Goal: Transaction & Acquisition: Purchase product/service

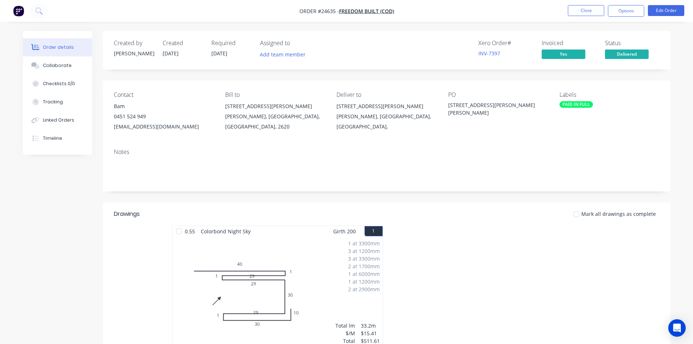
scroll to position [109, 0]
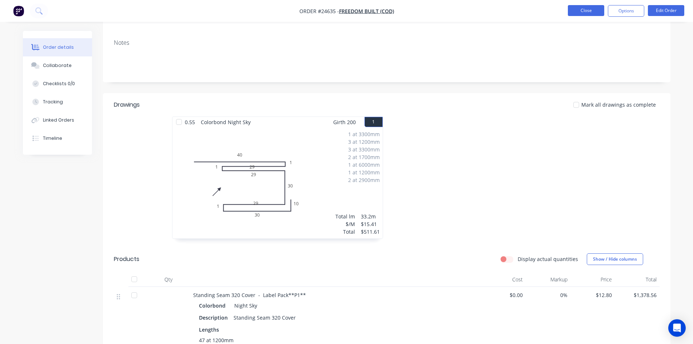
click at [583, 13] on button "Close" at bounding box center [586, 10] width 36 height 11
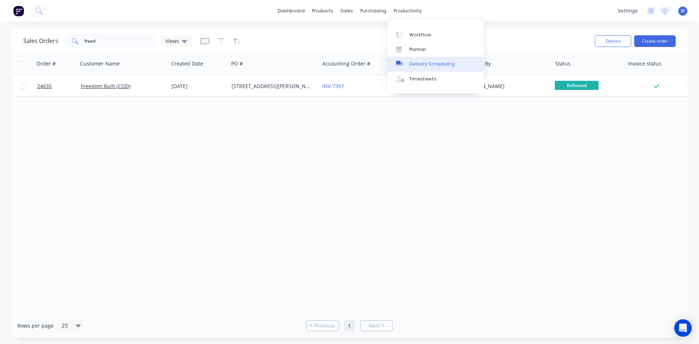
click at [436, 65] on div "Delivery Scheduling" at bounding box center [431, 64] width 45 height 7
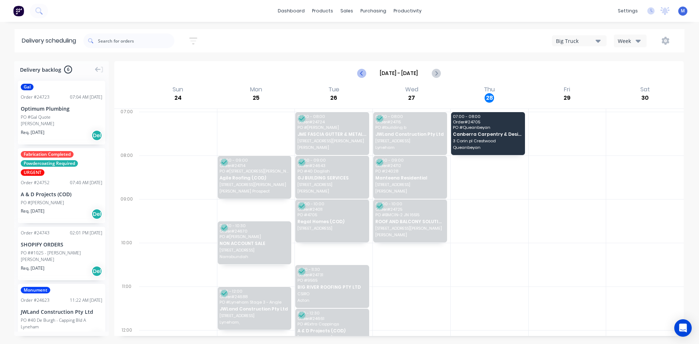
click at [361, 72] on icon "Previous page" at bounding box center [361, 73] width 9 height 9
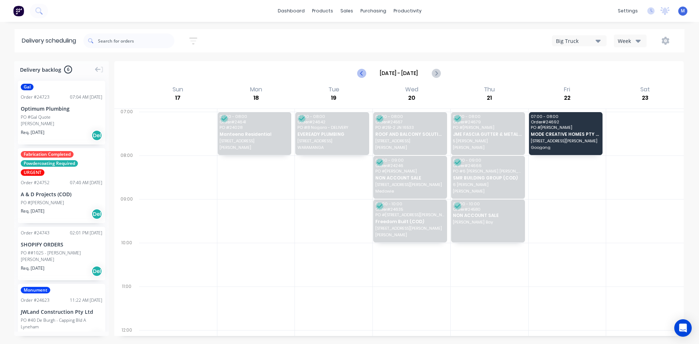
click at [361, 72] on icon "Previous page" at bounding box center [361, 73] width 9 height 9
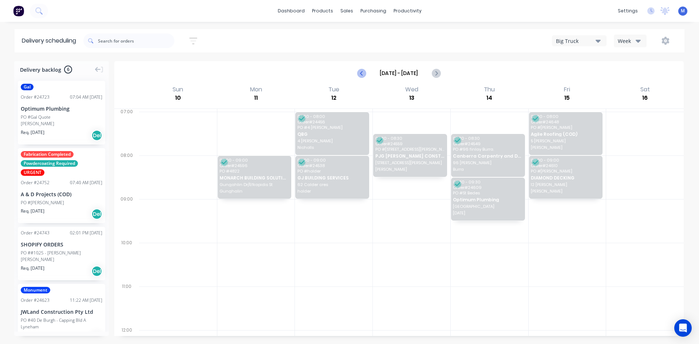
click at [361, 72] on icon "Previous page" at bounding box center [361, 73] width 9 height 9
type input "[DATE] - [DATE]"
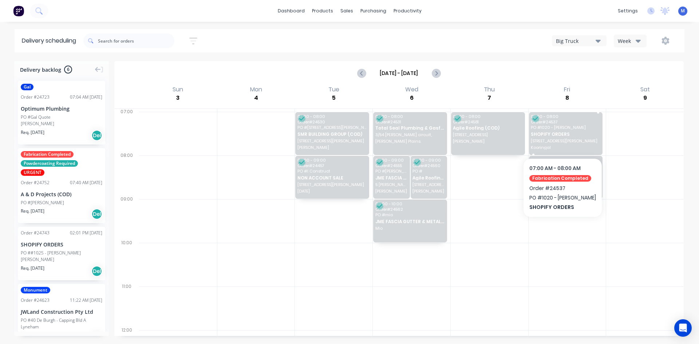
click at [572, 138] on div "07:00 - 08:00 Order # 24537 PO # 1020 - [PERSON_NAME] SHOPIFY ORDERS [STREET_AD…" at bounding box center [566, 133] width 74 height 43
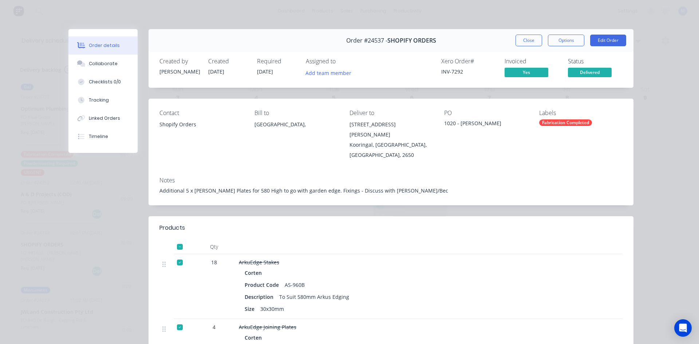
click at [652, 95] on div "Order details Collaborate Checklists 0/0 Tracking Linked Orders Timeline Order …" at bounding box center [349, 172] width 699 height 344
click at [519, 41] on button "Close" at bounding box center [528, 41] width 27 height 12
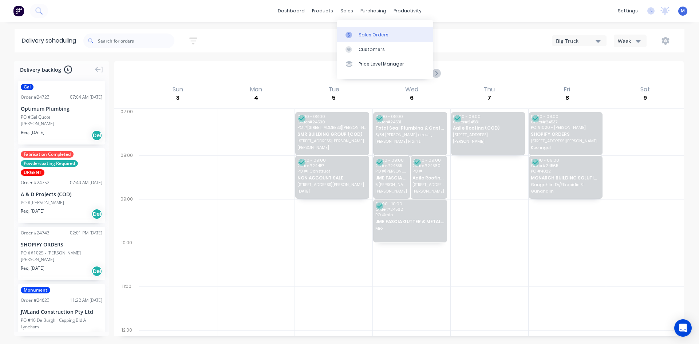
click at [373, 38] on div "Sales Orders" at bounding box center [373, 35] width 30 height 7
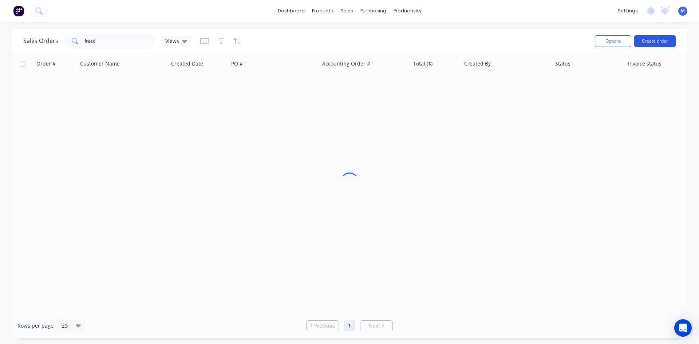
click at [651, 42] on button "Create order" at bounding box center [654, 41] width 41 height 12
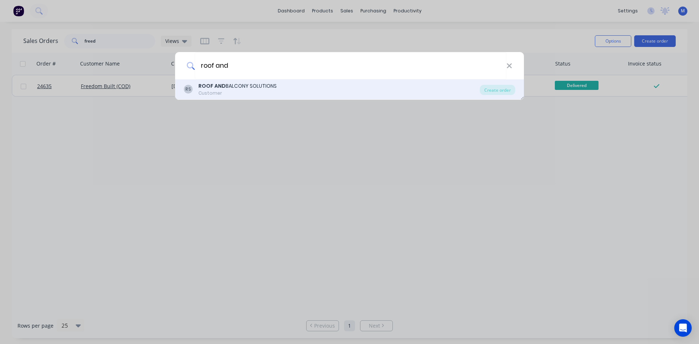
type input "roof and"
click at [280, 95] on div "RS ROOF AND BALCONY SOLUTIONS Customer" at bounding box center [332, 89] width 296 height 14
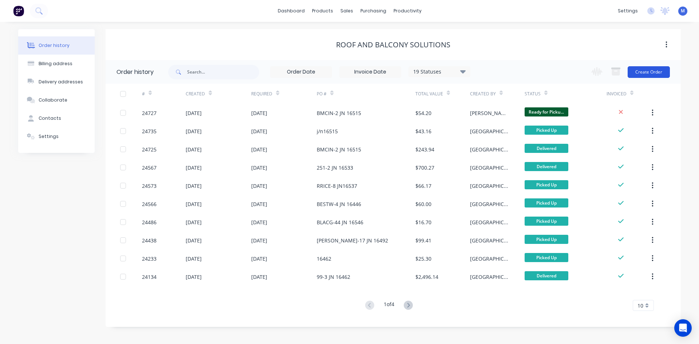
click at [649, 69] on button "Create Order" at bounding box center [648, 72] width 42 height 12
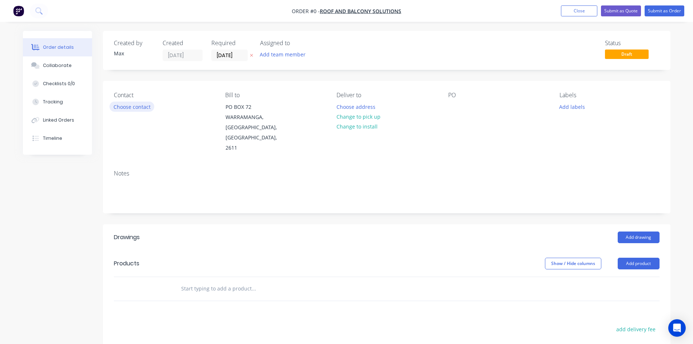
click at [127, 107] on button "Choose contact" at bounding box center [132, 107] width 45 height 10
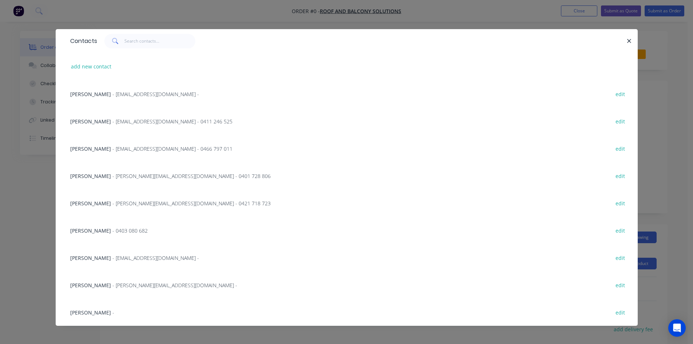
click at [94, 121] on span "[PERSON_NAME]" at bounding box center [90, 121] width 41 height 7
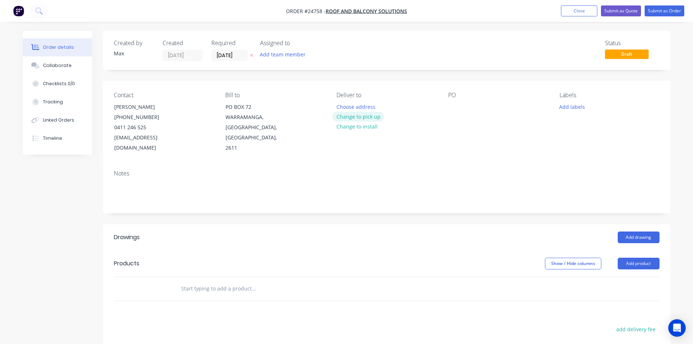
click at [366, 119] on button "Change to pick up" at bounding box center [359, 117] width 52 height 10
click at [453, 107] on div at bounding box center [454, 107] width 12 height 11
click at [479, 106] on div "URBIS-6 JN16575" at bounding box center [474, 107] width 52 height 11
click at [480, 107] on div "URBIS-6 JN16575" at bounding box center [474, 107] width 52 height 11
click at [473, 107] on div "URBIS-6 JN16575" at bounding box center [474, 107] width 52 height 11
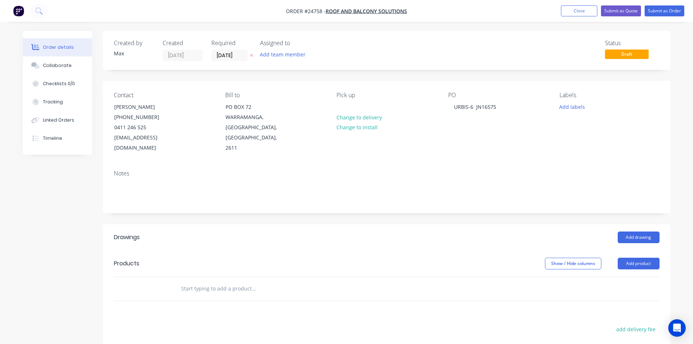
click at [519, 147] on div "Contact [PERSON_NAME] [PHONE_NUMBER] [EMAIL_ADDRESS][DOMAIN_NAME] Bill to [STRE…" at bounding box center [387, 122] width 568 height 83
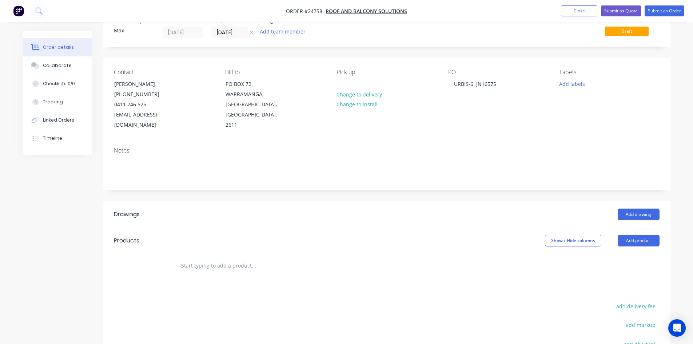
scroll to position [109, 0]
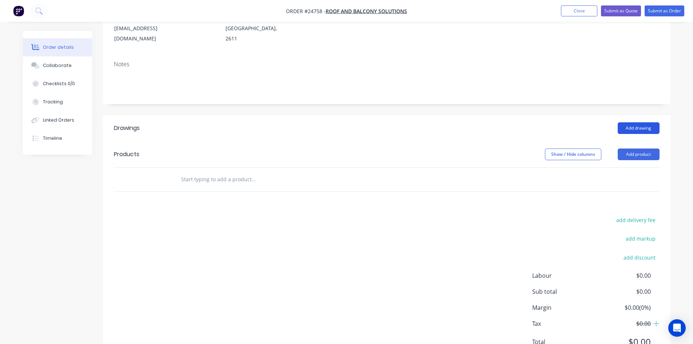
click at [633, 122] on button "Add drawing" at bounding box center [639, 128] width 42 height 12
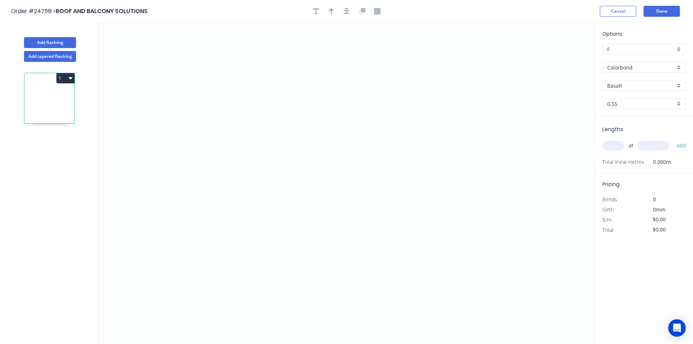
click at [673, 87] on input "Basalt" at bounding box center [641, 86] width 68 height 8
click at [634, 151] on div "Evening Haze" at bounding box center [644, 152] width 83 height 13
type input "Evening Haze"
click at [195, 204] on icon "0" at bounding box center [346, 183] width 497 height 321
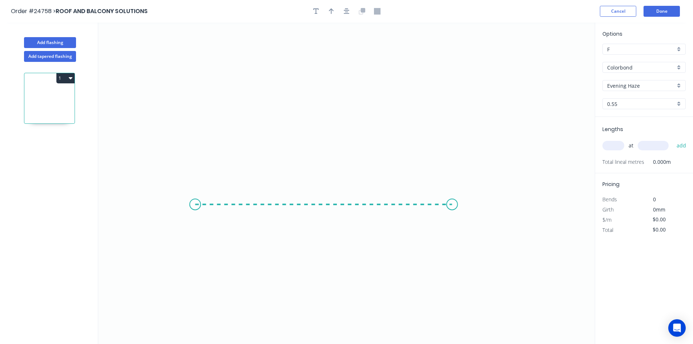
click at [453, 190] on icon "0" at bounding box center [346, 183] width 497 height 321
click at [477, 84] on icon "0 ?" at bounding box center [346, 183] width 497 height 321
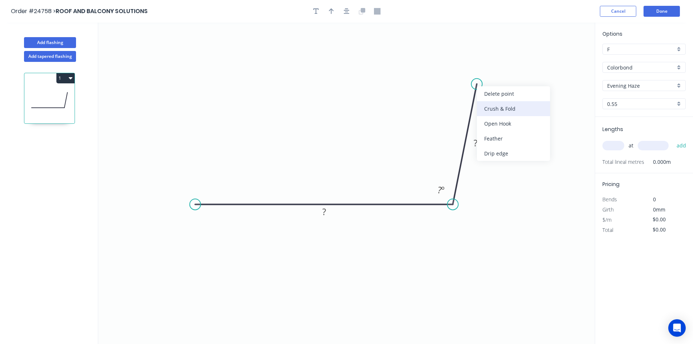
click at [503, 110] on div "Crush & Fold" at bounding box center [513, 108] width 73 height 15
click at [501, 108] on div "Flip bend" at bounding box center [510, 106] width 73 height 15
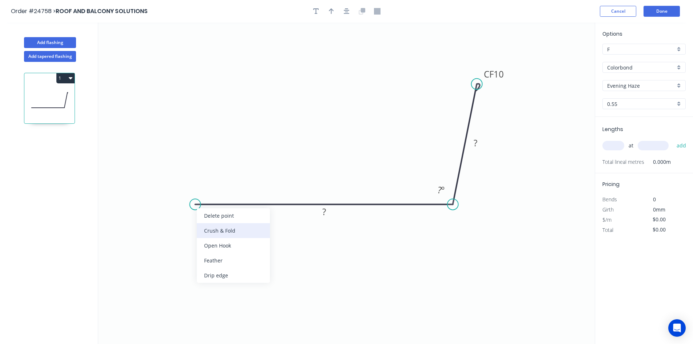
click at [225, 231] on div "Crush & Fold" at bounding box center [233, 230] width 73 height 15
click at [324, 211] on tspan "?" at bounding box center [324, 212] width 4 height 12
click at [350, 143] on icon "0 CF 10 250 CF 10 35 85 º" at bounding box center [346, 183] width 497 height 321
type input "$16.43"
click at [606, 144] on input "text" at bounding box center [614, 145] width 22 height 9
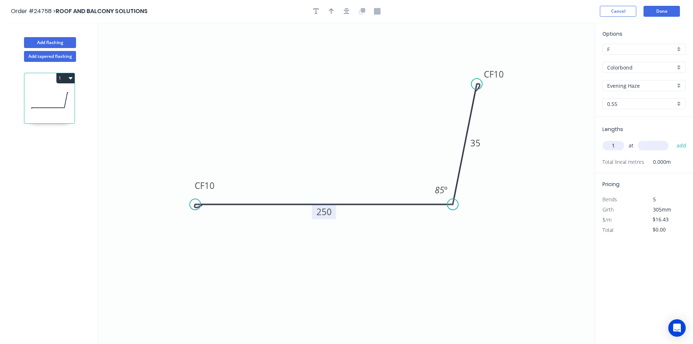
type input "1"
type input "5000"
click at [673, 139] on button "add" at bounding box center [681, 145] width 17 height 12
type input "$82.15"
click at [668, 11] on button "Done" at bounding box center [662, 11] width 36 height 11
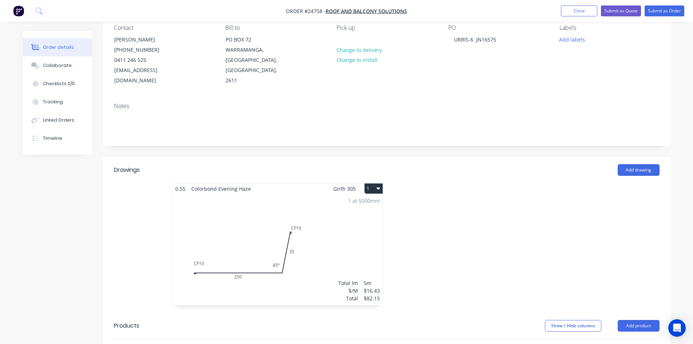
scroll to position [73, 0]
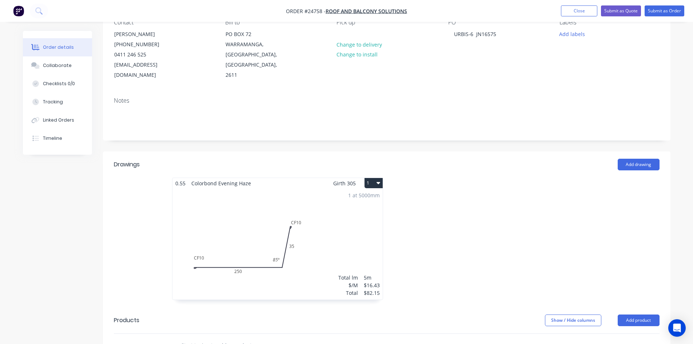
click at [371, 178] on button "1" at bounding box center [374, 183] width 18 height 10
click at [352, 210] on div "Duplicate" at bounding box center [348, 215] width 56 height 11
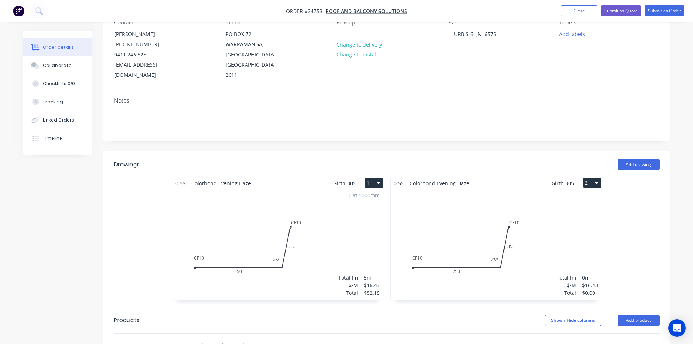
click at [459, 210] on div "Total lm $/M Total 0m $16.43 $0.00" at bounding box center [496, 243] width 210 height 111
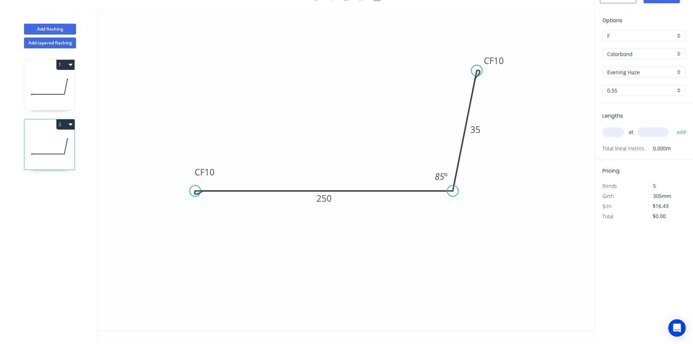
scroll to position [13, 0]
click at [246, 191] on icon at bounding box center [324, 192] width 258 height 3
click at [247, 191] on icon at bounding box center [324, 192] width 258 height 3
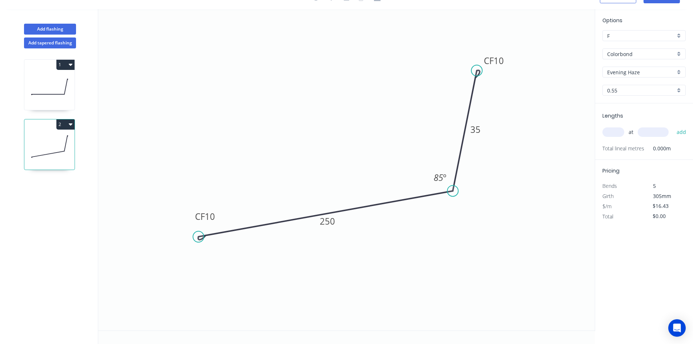
drag, startPoint x: 194, startPoint y: 192, endPoint x: 198, endPoint y: 253, distance: 60.9
click at [198, 242] on circle at bounding box center [198, 236] width 11 height 11
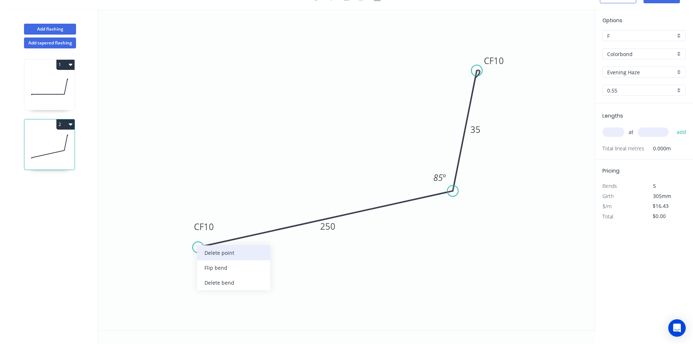
click at [229, 254] on div "Delete point" at bounding box center [233, 252] width 73 height 15
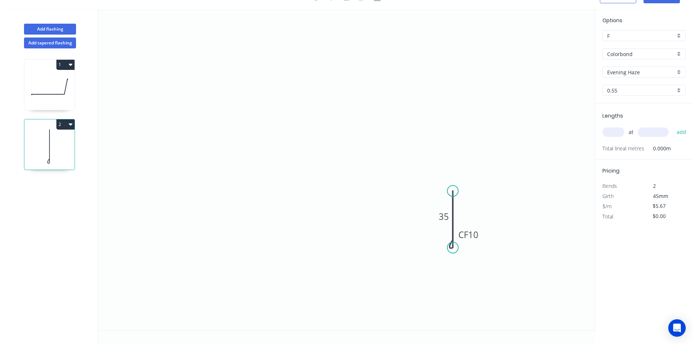
drag, startPoint x: 476, startPoint y: 69, endPoint x: 455, endPoint y: 248, distance: 179.9
click at [455, 248] on circle at bounding box center [453, 247] width 11 height 11
click at [450, 191] on circle at bounding box center [453, 190] width 11 height 11
click at [231, 195] on icon "0 CF 10 35" at bounding box center [346, 169] width 497 height 321
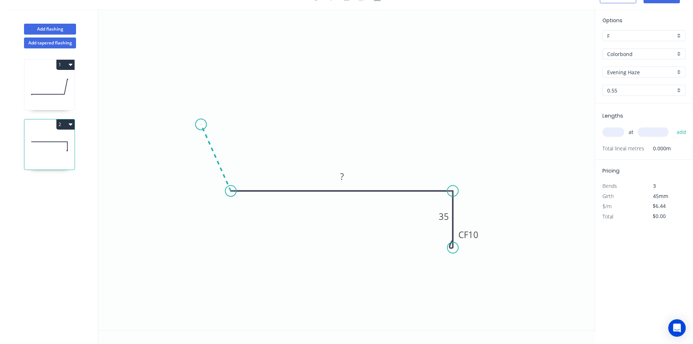
click at [201, 124] on icon at bounding box center [216, 157] width 30 height 67
click at [202, 123] on circle at bounding box center [199, 124] width 11 height 11
drag, startPoint x: 200, startPoint y: 123, endPoint x: 218, endPoint y: 119, distance: 17.5
click at [218, 119] on circle at bounding box center [217, 119] width 11 height 11
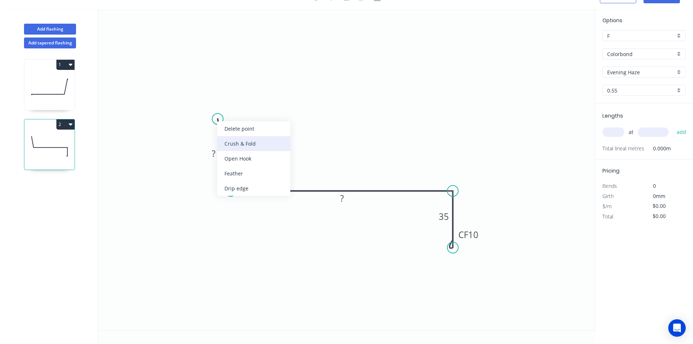
click at [242, 145] on div "Crush & Fold" at bounding box center [253, 143] width 73 height 15
click at [220, 152] on rect at bounding box center [213, 154] width 15 height 10
type input "$12.93"
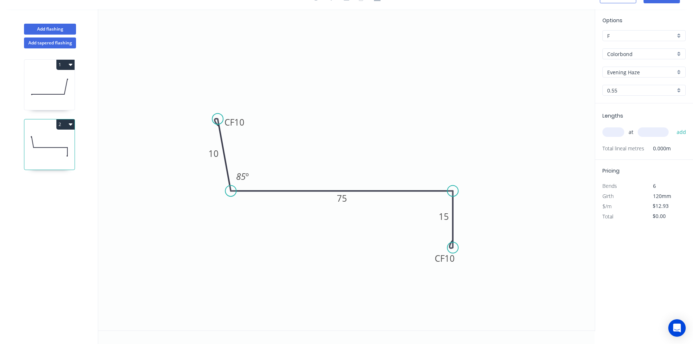
drag, startPoint x: 470, startPoint y: 242, endPoint x: 447, endPoint y: 266, distance: 33.4
click at [447, 266] on rect at bounding box center [444, 258] width 29 height 15
click at [366, 83] on icon "0 CF 10 10 75 CF 10 15 85 º" at bounding box center [346, 169] width 497 height 321
click at [617, 133] on input "text" at bounding box center [614, 131] width 22 height 9
type input "1"
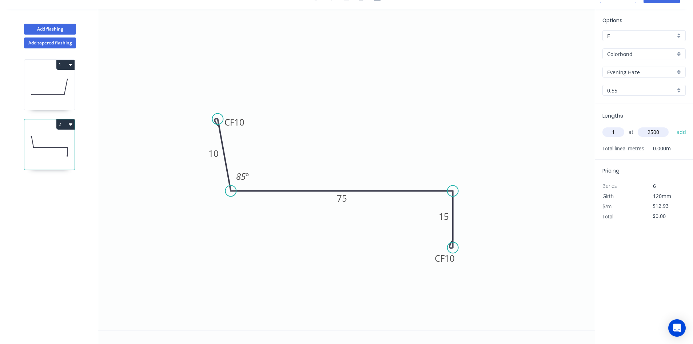
type input "2500"
click at [673, 126] on button "add" at bounding box center [681, 132] width 17 height 12
type input "$32.33"
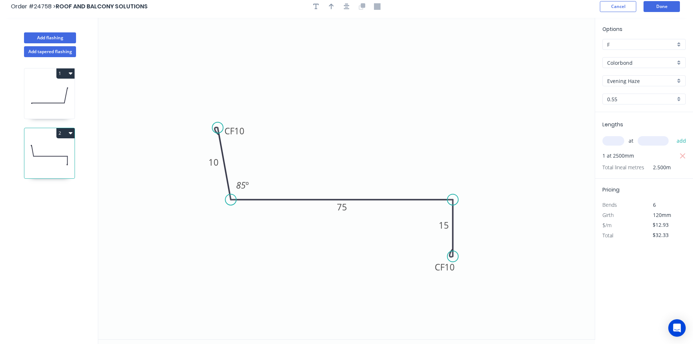
scroll to position [0, 0]
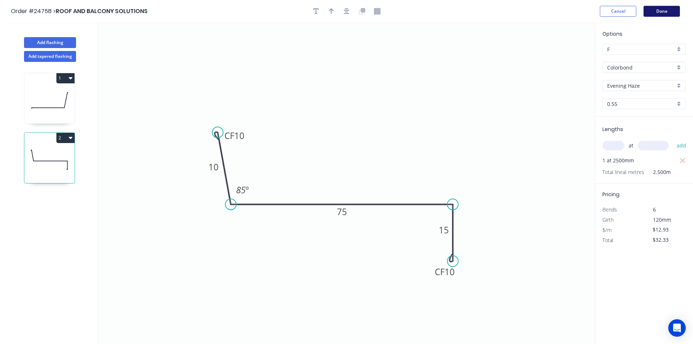
click at [646, 15] on button "Done" at bounding box center [662, 11] width 36 height 11
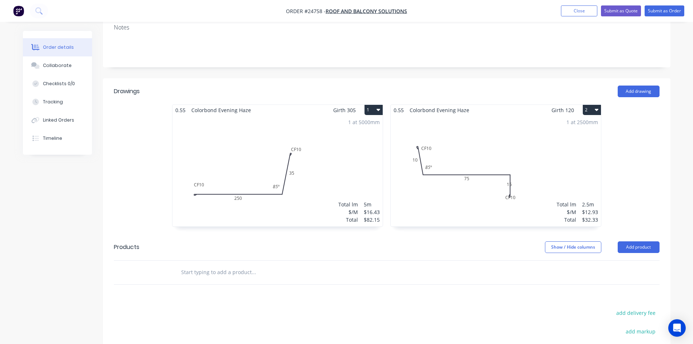
scroll to position [182, 0]
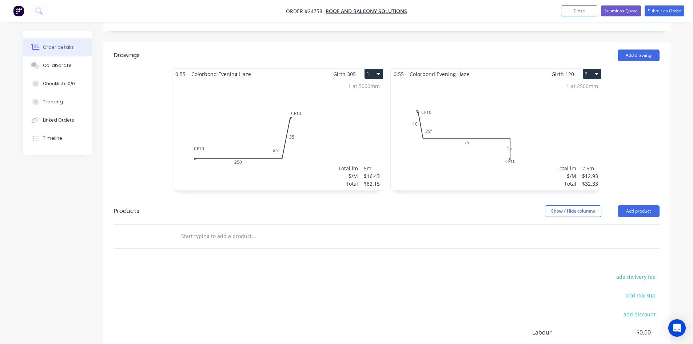
click at [254, 104] on div "1 at 5000mm Total lm $/M Total 5m $16.43 $82.15" at bounding box center [277, 134] width 210 height 111
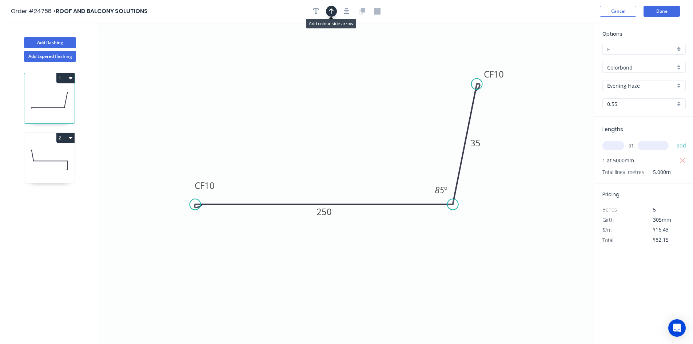
click at [329, 9] on icon "button" at bounding box center [331, 11] width 5 height 7
drag, startPoint x: 559, startPoint y: 55, endPoint x: 390, endPoint y: 186, distance: 213.7
click at [390, 186] on icon at bounding box center [389, 177] width 7 height 23
click at [390, 185] on icon at bounding box center [389, 177] width 7 height 23
click at [657, 11] on button "Done" at bounding box center [662, 11] width 36 height 11
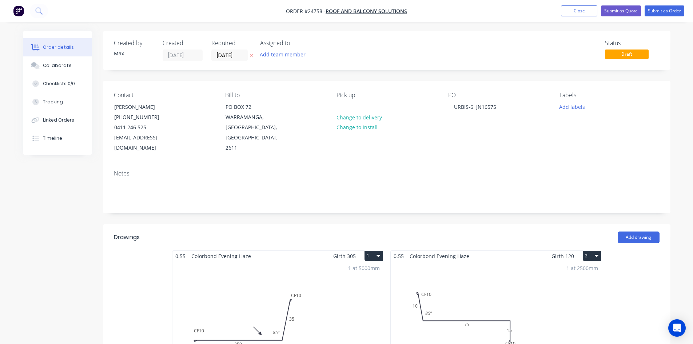
click at [453, 266] on div "1 at 2500mm Total lm $/M Total 2.5m $12.93 $32.33" at bounding box center [496, 316] width 210 height 111
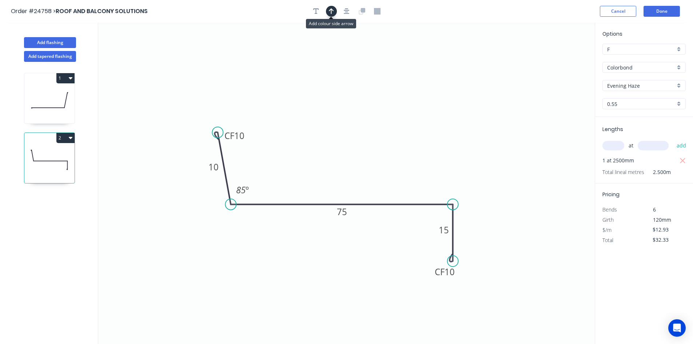
click at [328, 11] on button "button" at bounding box center [331, 11] width 11 height 11
drag, startPoint x: 557, startPoint y: 56, endPoint x: 314, endPoint y: 176, distance: 271.3
click at [314, 176] on icon at bounding box center [314, 167] width 7 height 23
click at [315, 176] on icon at bounding box center [314, 167] width 7 height 23
click at [662, 10] on button "Done" at bounding box center [662, 11] width 36 height 11
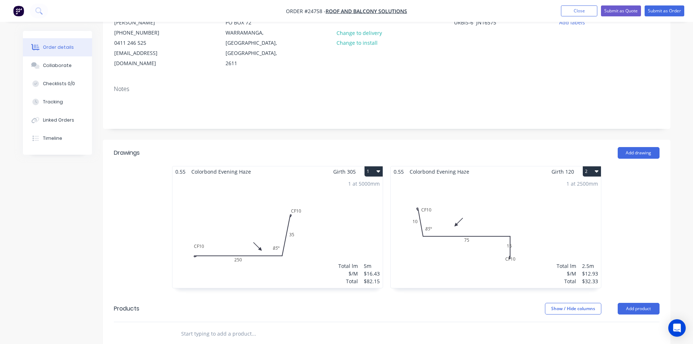
scroll to position [109, 0]
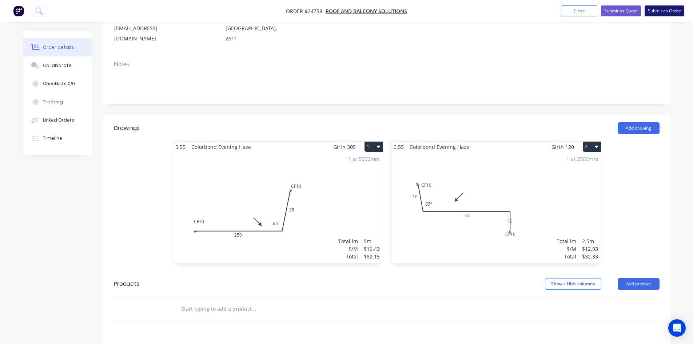
click at [652, 9] on button "Submit as Order" at bounding box center [665, 10] width 40 height 11
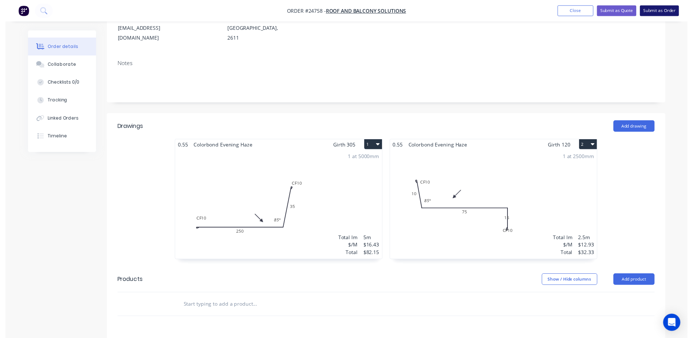
scroll to position [0, 0]
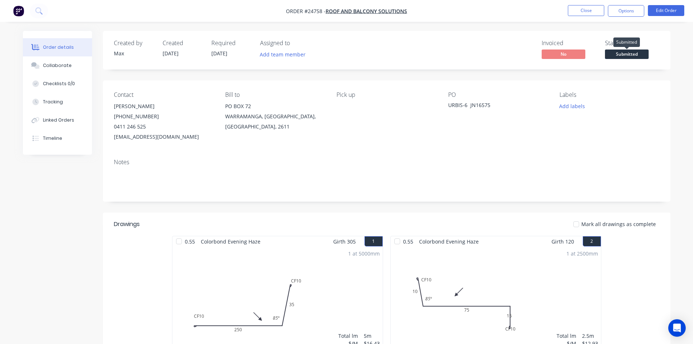
click at [631, 53] on span "Submitted" at bounding box center [627, 53] width 44 height 9
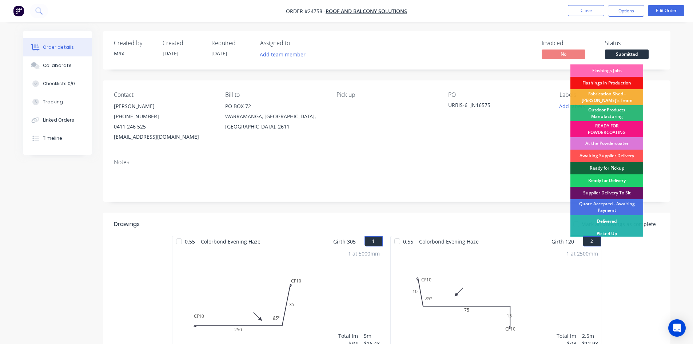
click at [612, 68] on div "Flashings Jobs" at bounding box center [607, 70] width 73 height 12
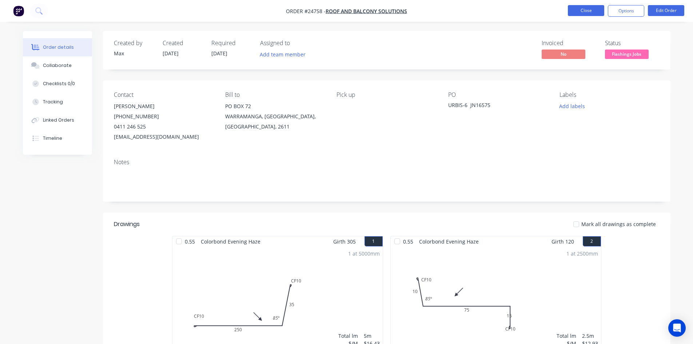
click at [578, 9] on button "Close" at bounding box center [586, 10] width 36 height 11
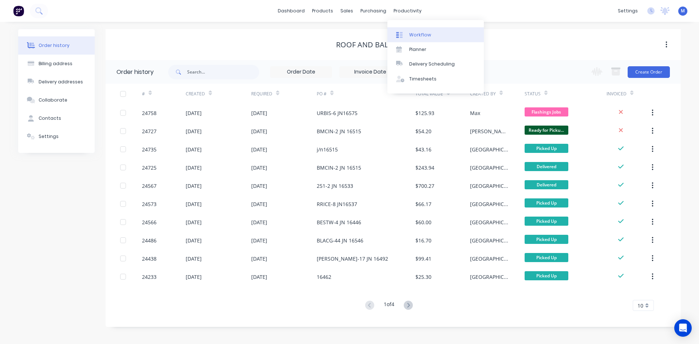
click at [416, 34] on div "Workflow" at bounding box center [420, 35] width 22 height 7
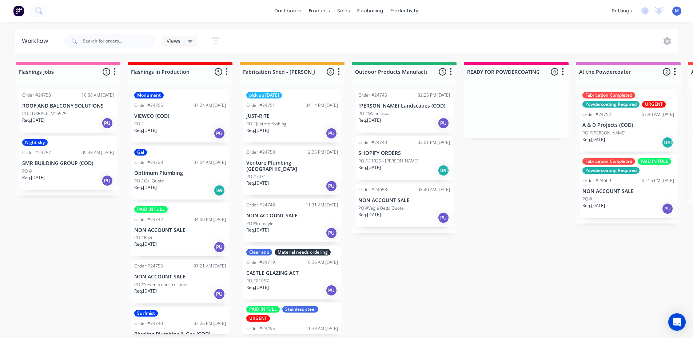
click at [39, 166] on p "SMR BUILDING GROUP (COD)" at bounding box center [68, 163] width 92 height 6
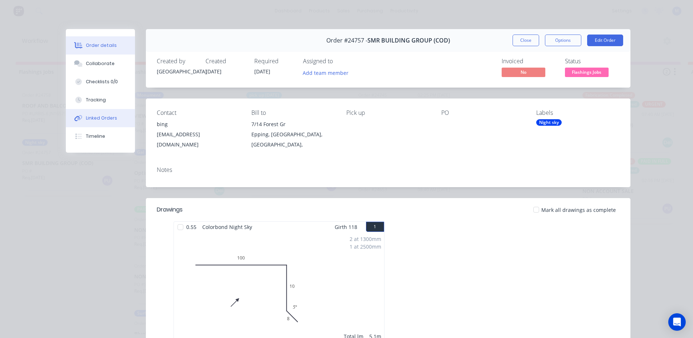
click at [102, 117] on div "Linked Orders" at bounding box center [101, 118] width 31 height 7
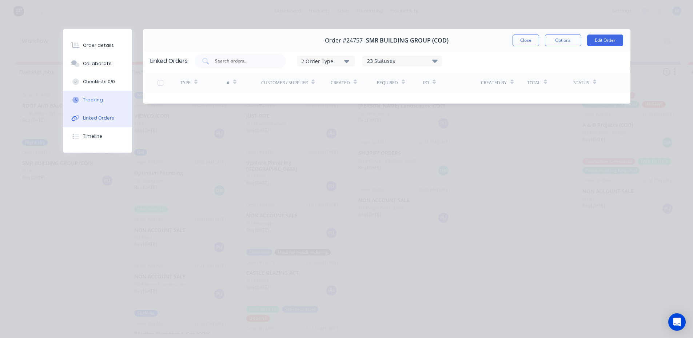
click at [106, 96] on button "Tracking" at bounding box center [97, 100] width 69 height 18
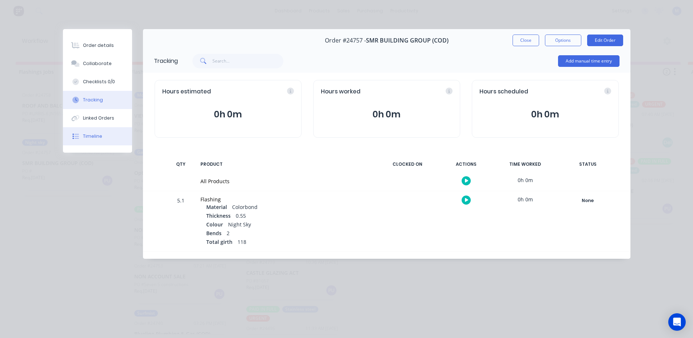
click at [100, 132] on button "Timeline" at bounding box center [97, 136] width 69 height 18
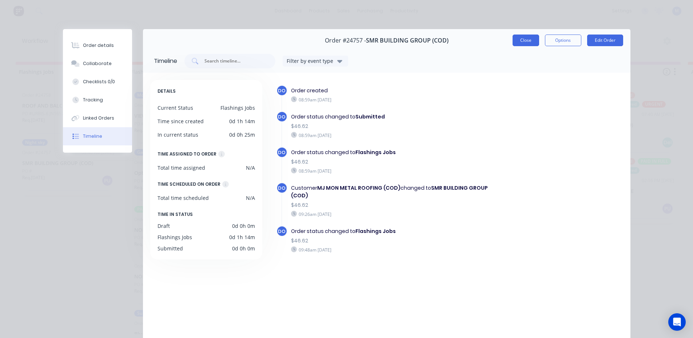
click at [527, 42] on button "Close" at bounding box center [526, 41] width 27 height 12
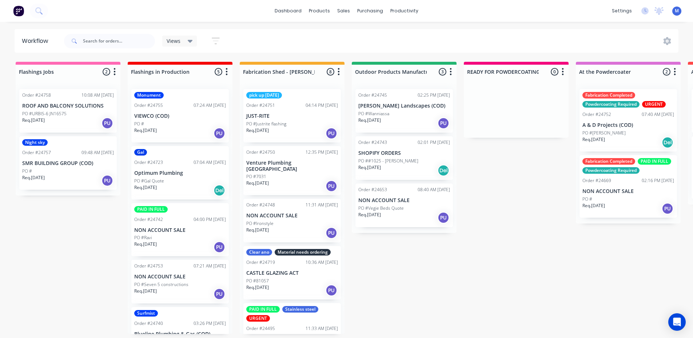
scroll to position [1, 0]
click at [170, 283] on p "PO #Seven 5 constructions" at bounding box center [161, 285] width 54 height 7
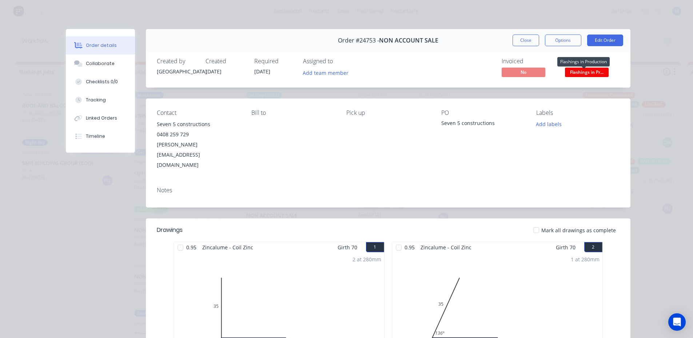
click at [576, 70] on span "Flashings in Pr..." at bounding box center [587, 72] width 44 height 9
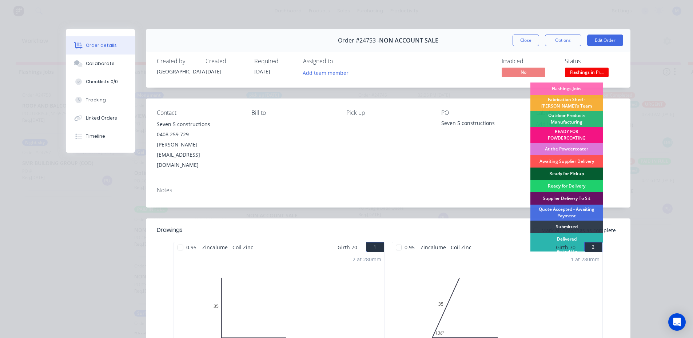
click at [563, 171] on div "Ready for Pickup" at bounding box center [567, 174] width 73 height 12
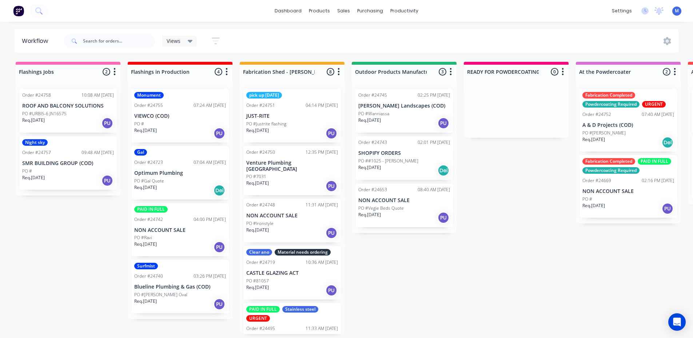
click at [193, 128] on div "Req. [DATE] PU" at bounding box center [180, 133] width 92 height 12
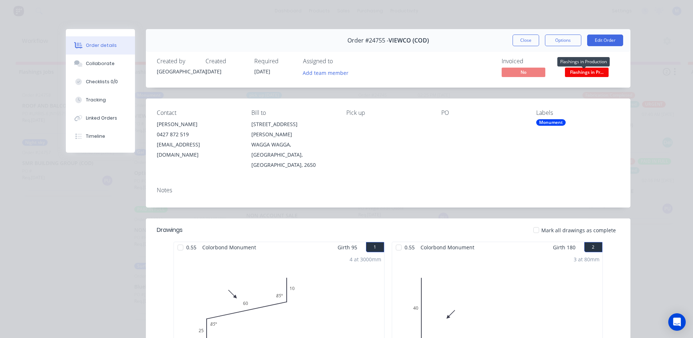
click at [569, 74] on span "Flashings in Pr..." at bounding box center [587, 72] width 44 height 9
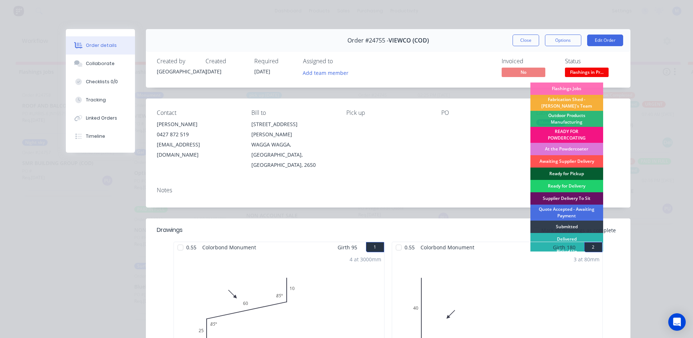
click at [565, 170] on div "Ready for Pickup" at bounding box center [567, 174] width 73 height 12
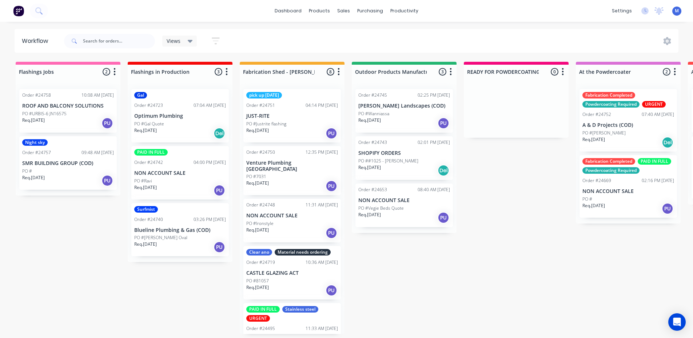
click at [178, 128] on div "Req. [DATE] Del" at bounding box center [180, 133] width 92 height 12
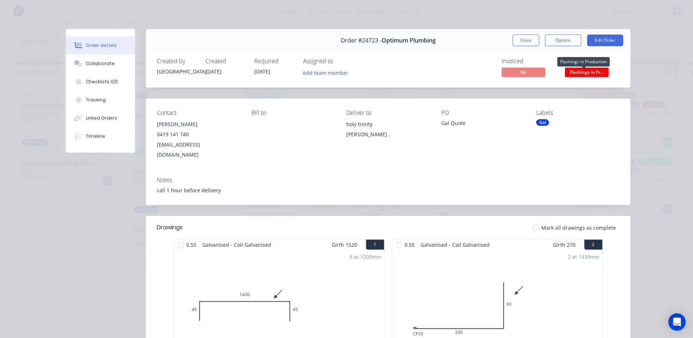
click at [600, 70] on span "Flashings in Pr..." at bounding box center [587, 72] width 44 height 9
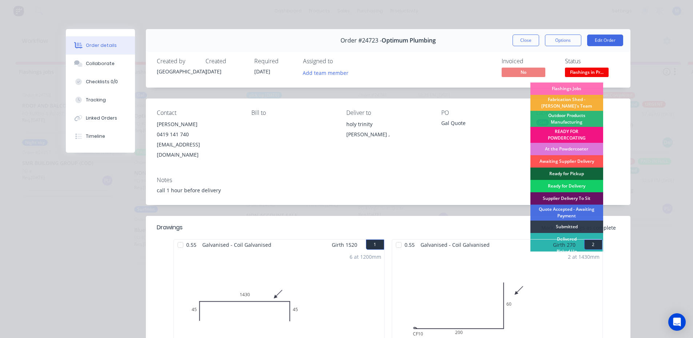
click at [558, 184] on div "Ready for Delivery" at bounding box center [567, 186] width 73 height 12
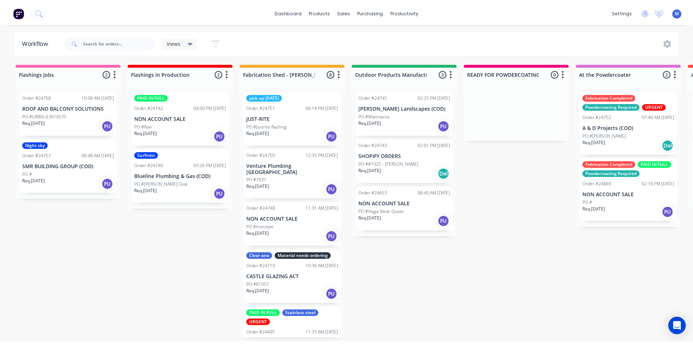
scroll to position [0, 0]
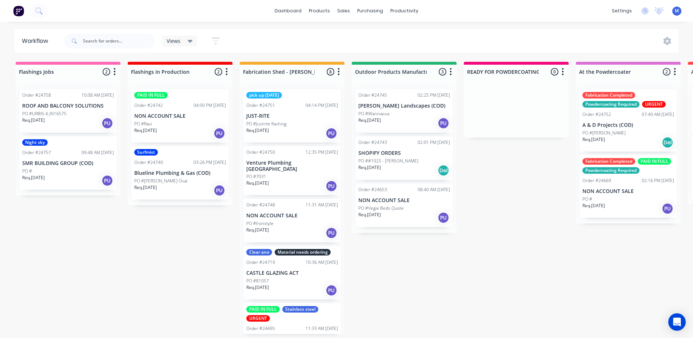
click at [56, 164] on p "SMR BUILDING GROUP (COD)" at bounding box center [68, 163] width 92 height 6
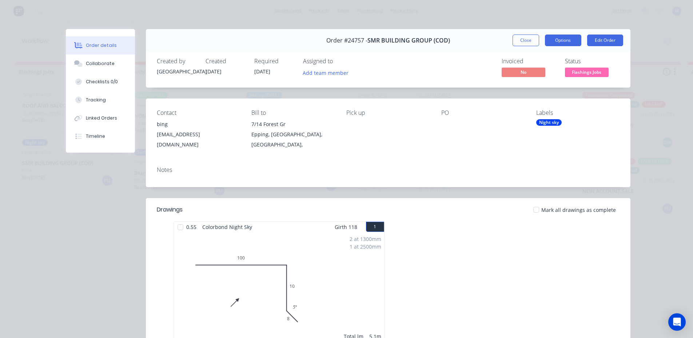
click at [550, 39] on button "Options" at bounding box center [563, 41] width 36 height 12
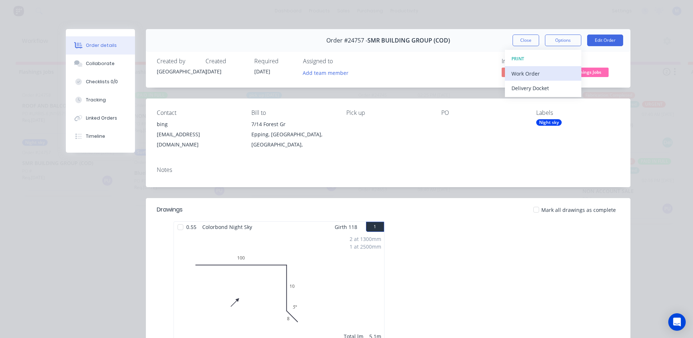
click at [549, 70] on div "Work Order" at bounding box center [543, 73] width 63 height 11
click at [549, 87] on div "Standard" at bounding box center [543, 88] width 63 height 11
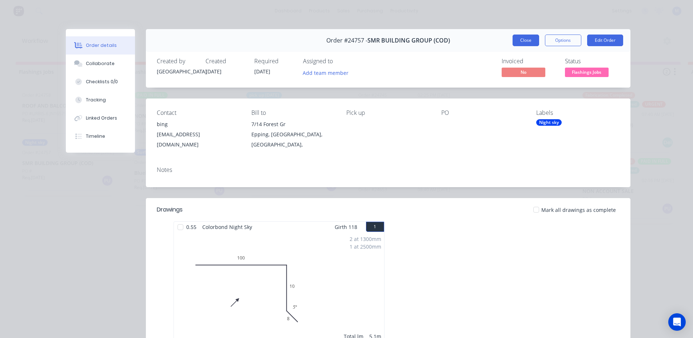
click at [530, 40] on button "Close" at bounding box center [526, 41] width 27 height 12
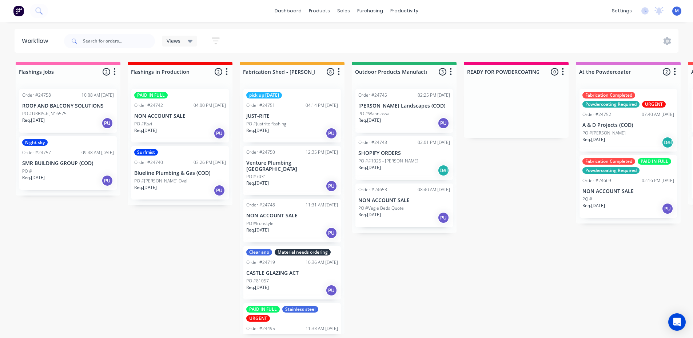
click at [68, 115] on div "PO #URBIS-6 JN16575" at bounding box center [68, 114] width 92 height 7
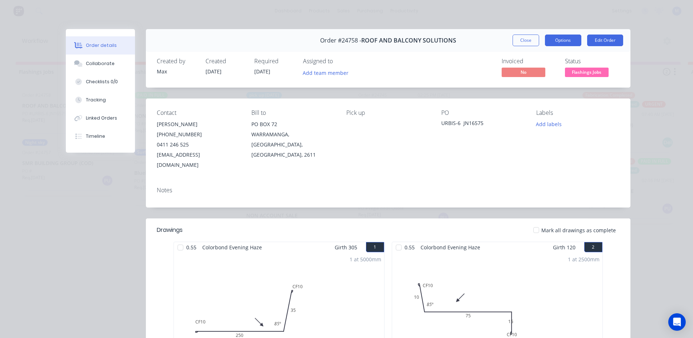
click at [550, 40] on button "Options" at bounding box center [563, 41] width 36 height 12
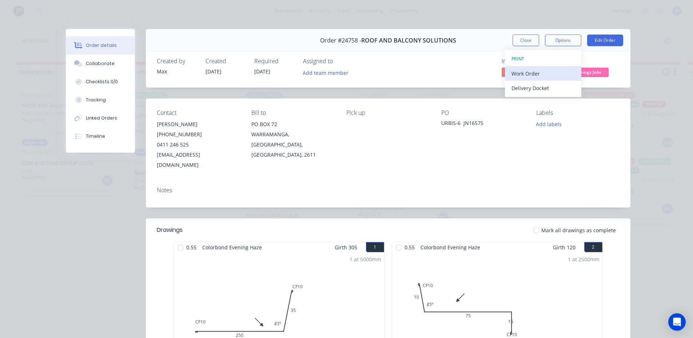
click at [540, 76] on div "Work Order" at bounding box center [543, 73] width 63 height 11
click at [542, 86] on div "Standard" at bounding box center [543, 88] width 63 height 11
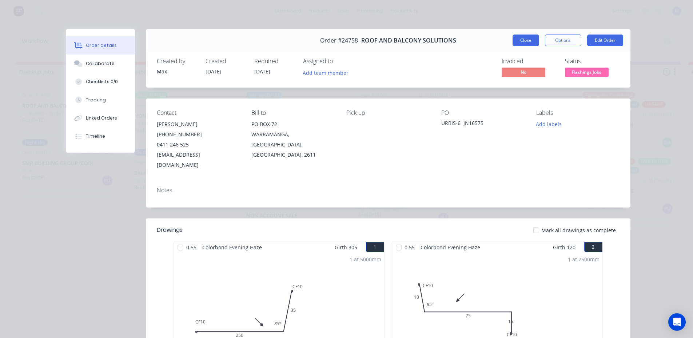
click at [520, 37] on button "Close" at bounding box center [526, 41] width 27 height 12
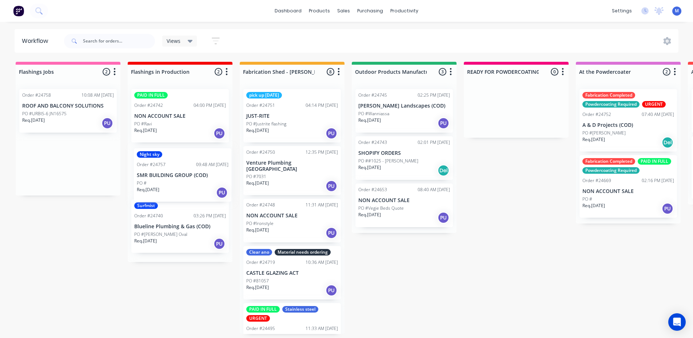
drag, startPoint x: 65, startPoint y: 174, endPoint x: 182, endPoint y: 187, distance: 117.5
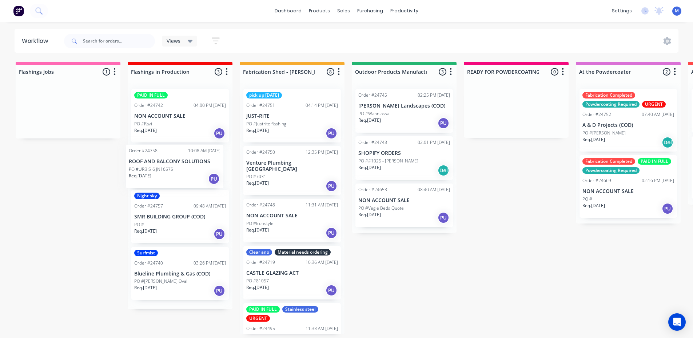
drag, startPoint x: 64, startPoint y: 123, endPoint x: 173, endPoint y: 180, distance: 122.7
click at [173, 230] on div "PO #" at bounding box center [180, 228] width 92 height 7
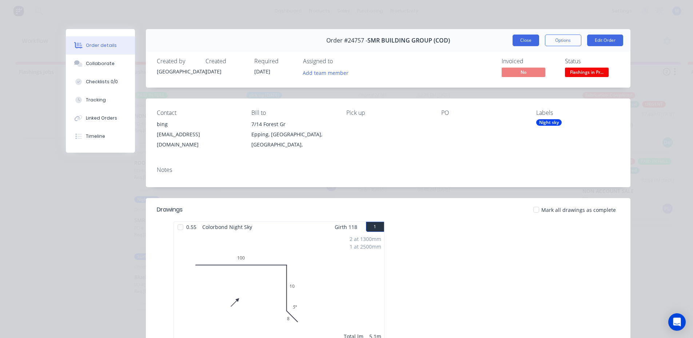
click at [521, 44] on button "Close" at bounding box center [526, 41] width 27 height 12
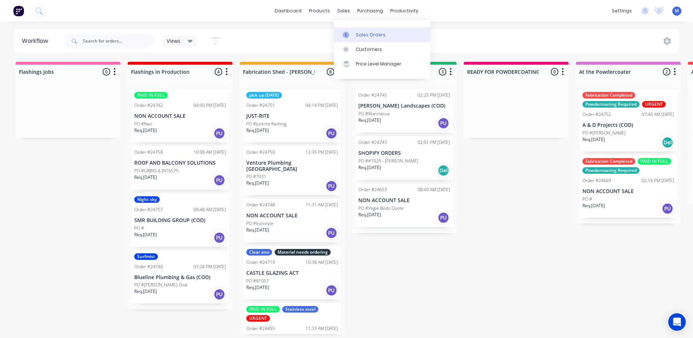
click at [376, 33] on div "Sales Orders" at bounding box center [371, 35] width 30 height 7
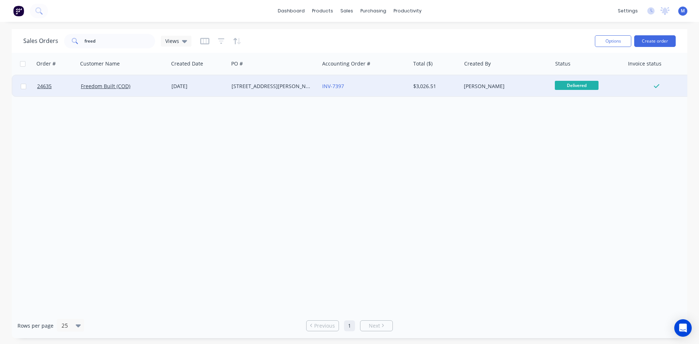
click at [264, 90] on div "[STREET_ADDRESS][PERSON_NAME][PERSON_NAME]" at bounding box center [274, 86] width 91 height 22
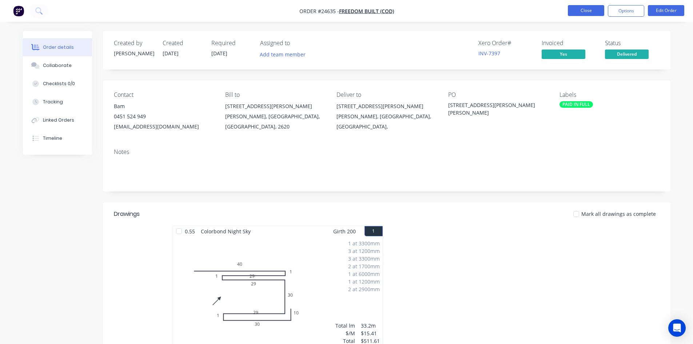
click at [596, 7] on button "Close" at bounding box center [586, 10] width 36 height 11
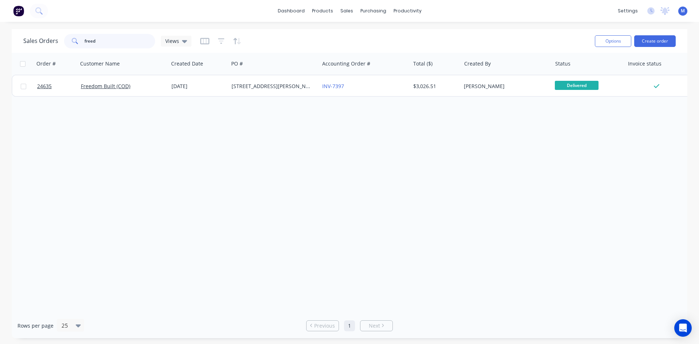
drag, startPoint x: 65, startPoint y: 34, endPoint x: 36, endPoint y: 34, distance: 29.1
click at [36, 34] on div "Sales Orders freed Views" at bounding box center [107, 41] width 168 height 15
click at [668, 42] on button "Create order" at bounding box center [654, 41] width 41 height 12
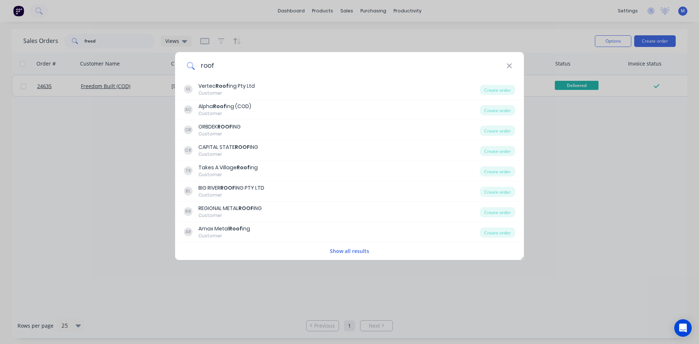
click at [237, 65] on input "roof" at bounding box center [350, 65] width 311 height 27
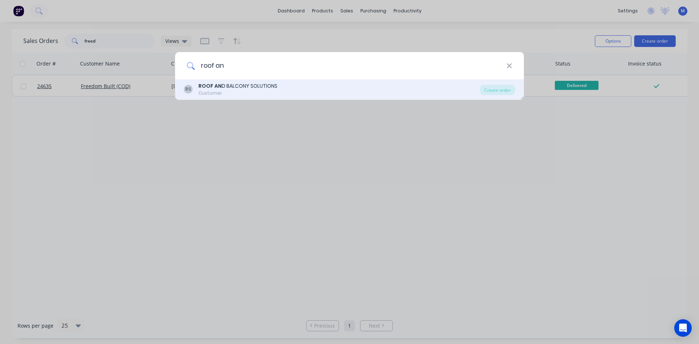
type input "roof an"
click at [229, 90] on div "Customer" at bounding box center [237, 93] width 79 height 7
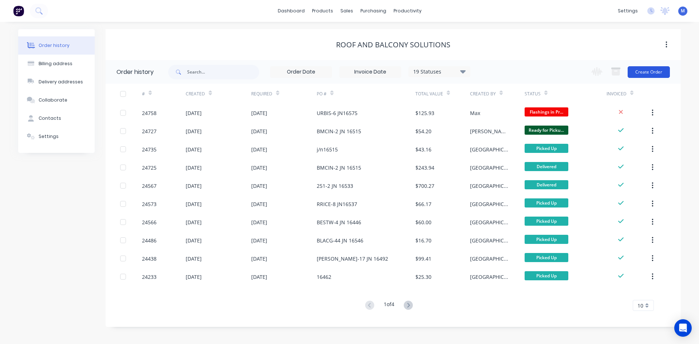
click at [642, 68] on button "Create Order" at bounding box center [648, 72] width 42 height 12
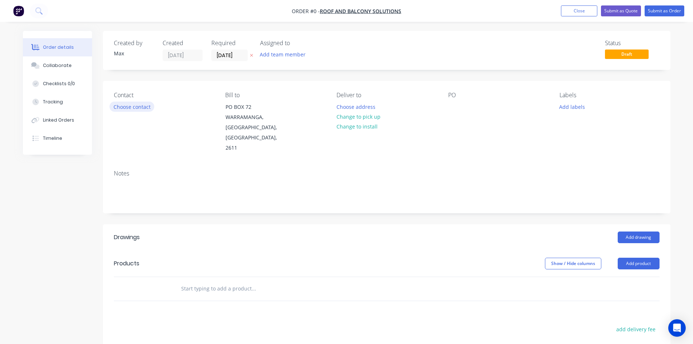
click at [141, 108] on button "Choose contact" at bounding box center [132, 107] width 45 height 10
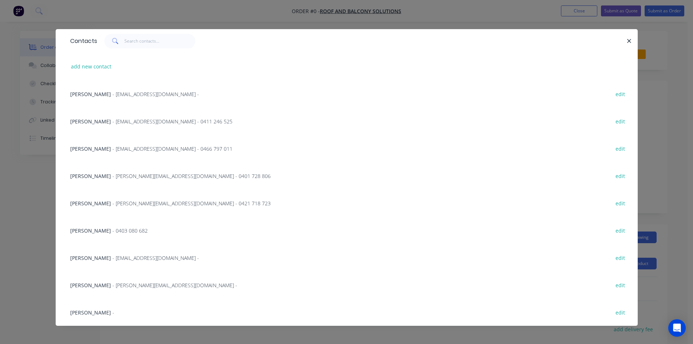
click at [99, 122] on span "[PERSON_NAME]" at bounding box center [90, 121] width 41 height 7
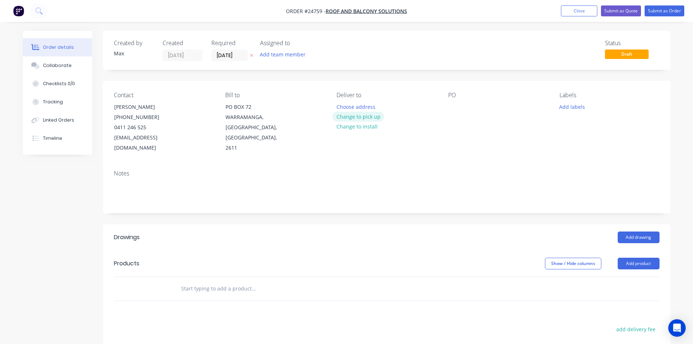
click at [363, 118] on button "Change to pick up" at bounding box center [359, 117] width 52 height 10
click at [458, 108] on div at bounding box center [454, 107] width 12 height 11
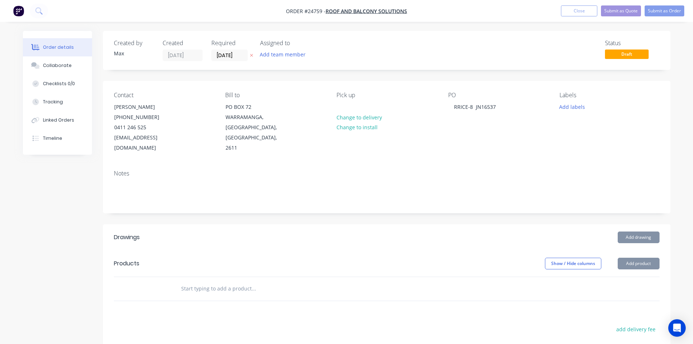
click at [466, 170] on div "Notes" at bounding box center [387, 173] width 546 height 7
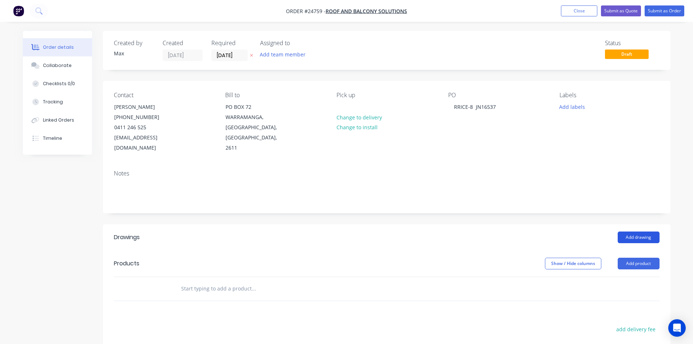
click at [651, 231] on button "Add drawing" at bounding box center [639, 237] width 42 height 12
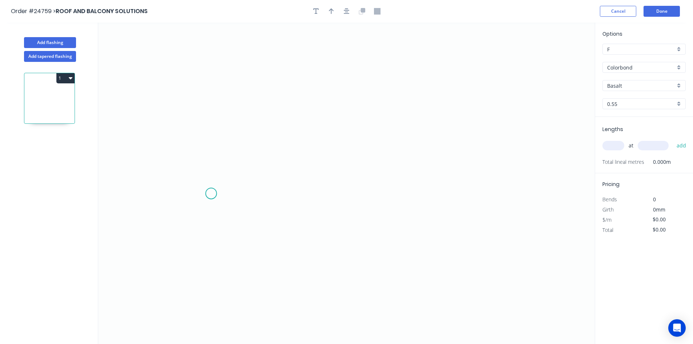
click at [211, 194] on icon "0" at bounding box center [346, 183] width 497 height 321
click at [210, 164] on icon "0" at bounding box center [346, 183] width 497 height 321
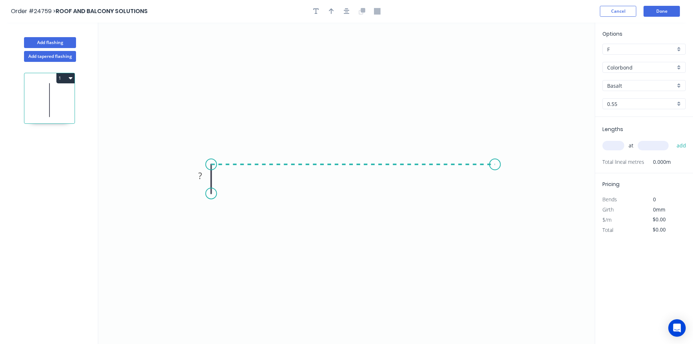
click at [495, 176] on icon "0 ?" at bounding box center [346, 183] width 497 height 321
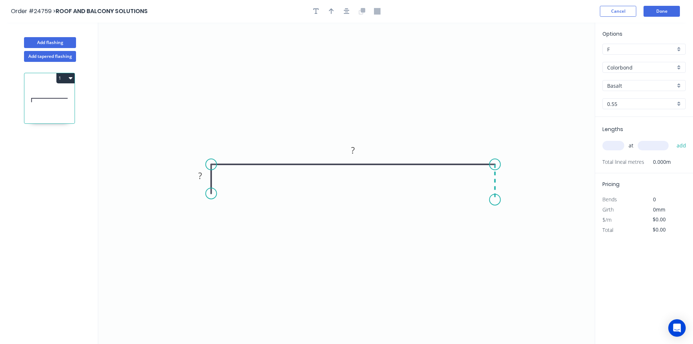
click at [495, 200] on icon "0 ? ?" at bounding box center [346, 183] width 497 height 321
click at [203, 179] on rect at bounding box center [200, 176] width 15 height 10
click at [331, 12] on icon "button" at bounding box center [331, 11] width 5 height 6
type input "$15.77"
drag, startPoint x: 557, startPoint y: 57, endPoint x: 409, endPoint y: 143, distance: 171.4
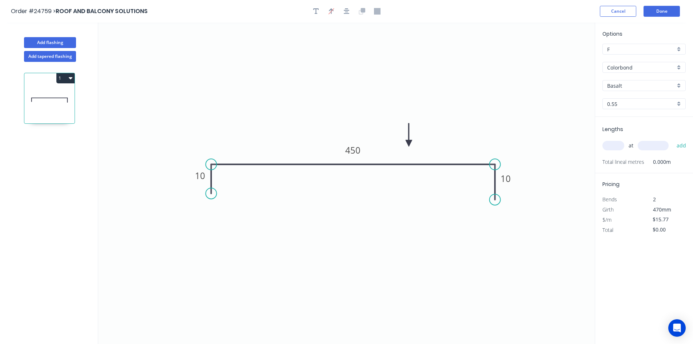
click at [409, 143] on icon at bounding box center [409, 134] width 7 height 23
click at [408, 142] on icon at bounding box center [409, 134] width 7 height 23
click at [634, 86] on input "Basalt" at bounding box center [641, 86] width 68 height 8
click at [628, 160] on div "Woodland Grey" at bounding box center [644, 161] width 83 height 13
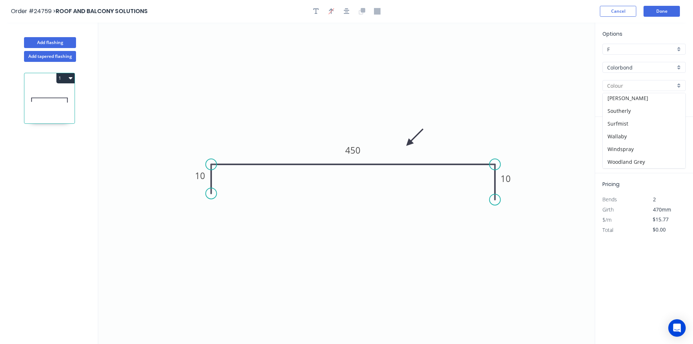
type input "Woodland Grey"
click at [613, 143] on input "text" at bounding box center [614, 145] width 22 height 9
type input "1"
type input "1600"
click at [673, 139] on button "add" at bounding box center [681, 145] width 17 height 12
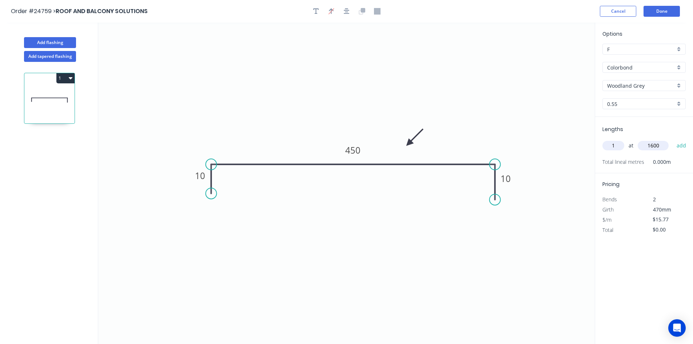
type input "$25.23"
click at [669, 7] on button "Done" at bounding box center [662, 11] width 36 height 11
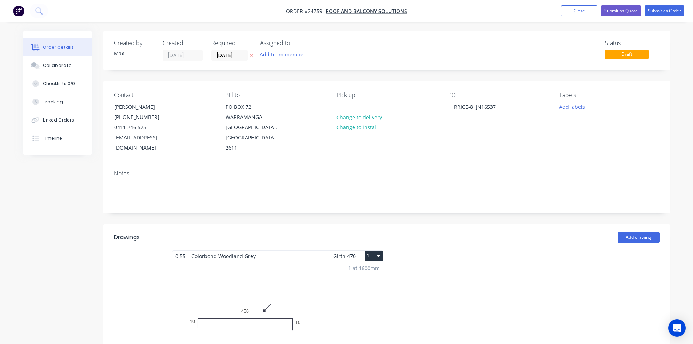
click at [371, 251] on button "1" at bounding box center [374, 256] width 18 height 10
click at [338, 283] on div "Duplicate" at bounding box center [348, 288] width 56 height 11
click at [492, 287] on div "Total lm $/M Total 0m $15.77 $0.00" at bounding box center [496, 316] width 210 height 111
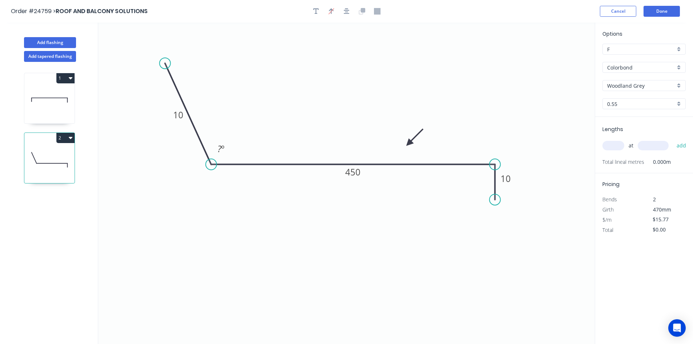
drag, startPoint x: 207, startPoint y: 195, endPoint x: 165, endPoint y: 63, distance: 138.1
click at [165, 63] on circle at bounding box center [165, 63] width 11 height 11
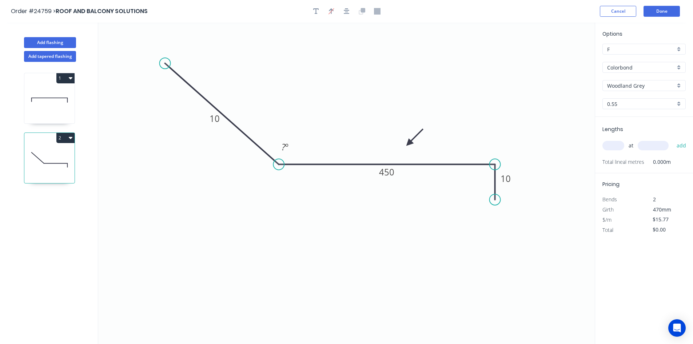
drag, startPoint x: 212, startPoint y: 165, endPoint x: 279, endPoint y: 163, distance: 66.2
click at [279, 163] on circle at bounding box center [278, 164] width 11 height 11
drag, startPoint x: 166, startPoint y: 63, endPoint x: 195, endPoint y: 58, distance: 28.8
click at [195, 58] on circle at bounding box center [194, 58] width 11 height 11
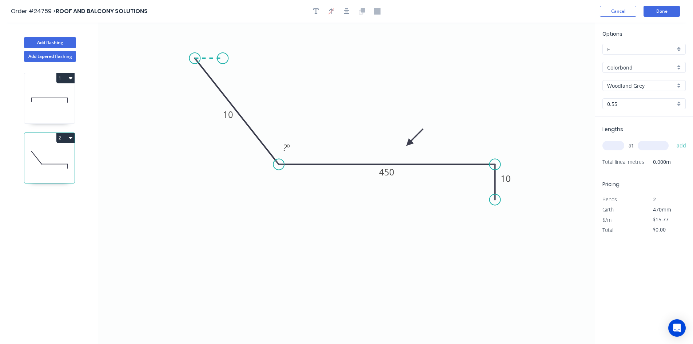
click at [223, 58] on icon "0 10 450 10 ? º" at bounding box center [346, 183] width 497 height 321
drag, startPoint x: 494, startPoint y: 199, endPoint x: 520, endPoint y: 182, distance: 30.8
click at [520, 182] on circle at bounding box center [519, 181] width 11 height 11
click at [522, 209] on div "Hide angle" at bounding box center [528, 209] width 73 height 15
click at [210, 41] on tspan "?" at bounding box center [209, 44] width 4 height 12
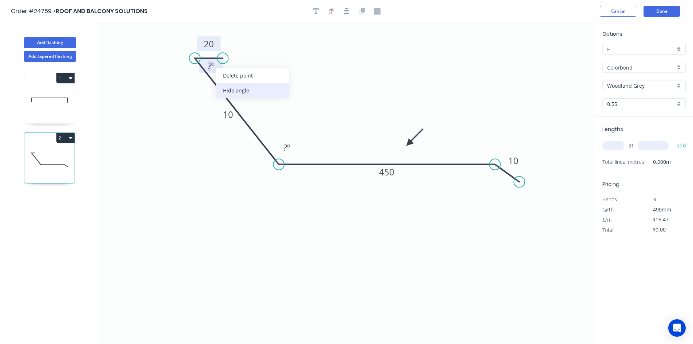
click at [238, 90] on div "Hide angle" at bounding box center [252, 90] width 73 height 15
click at [229, 116] on tspan "10" at bounding box center [228, 114] width 10 height 12
click at [377, 174] on rect at bounding box center [387, 171] width 24 height 15
click at [389, 174] on tspan "450" at bounding box center [386, 172] width 15 height 12
type input "$22.51"
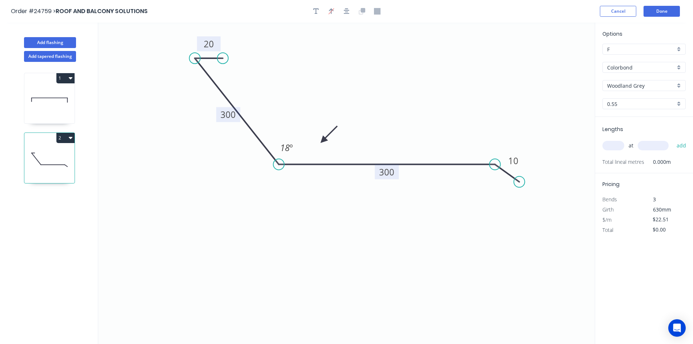
drag, startPoint x: 408, startPoint y: 142, endPoint x: 323, endPoint y: 140, distance: 85.2
click at [323, 140] on icon at bounding box center [328, 134] width 21 height 21
click at [619, 146] on input "text" at bounding box center [614, 145] width 22 height 9
type input "1"
type input "6000"
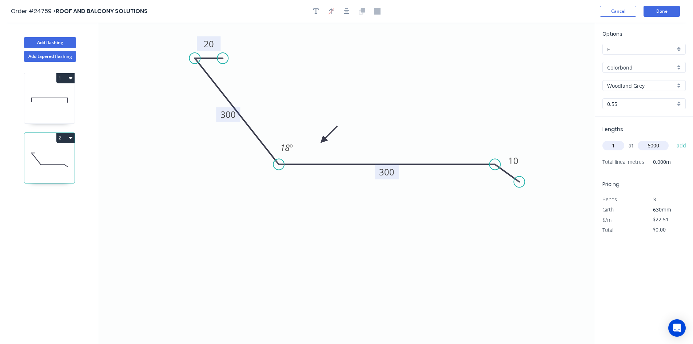
click at [673, 139] on button "add" at bounding box center [681, 145] width 17 height 12
type input "$135.06"
click at [652, 12] on button "Done" at bounding box center [662, 11] width 36 height 11
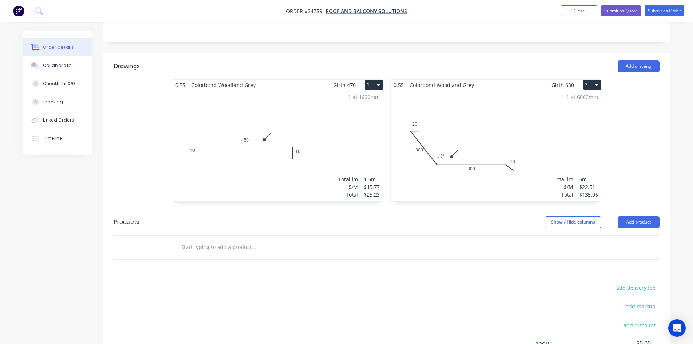
scroll to position [182, 0]
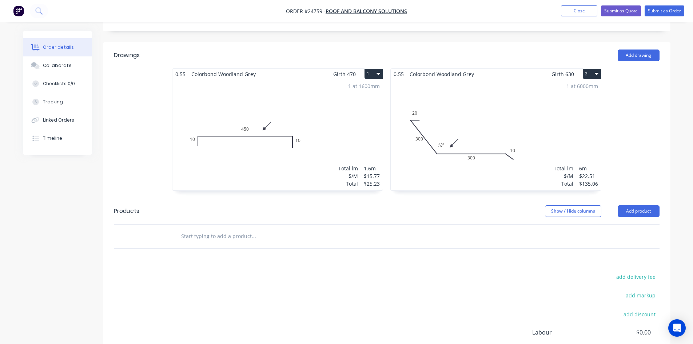
click at [589, 69] on button "2" at bounding box center [592, 74] width 18 height 10
click at [565, 101] on div "Duplicate" at bounding box center [567, 106] width 56 height 11
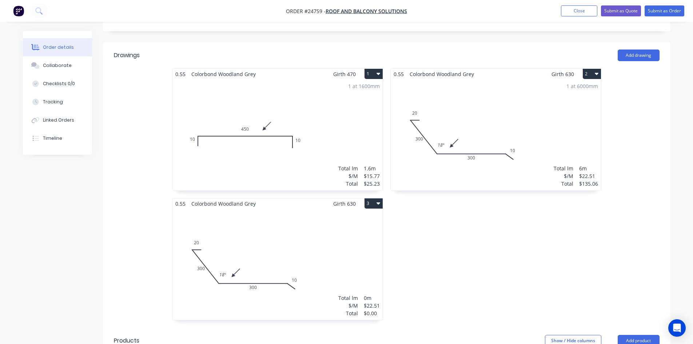
click at [254, 244] on div "Total lm $/M Total 0m $22.51 $0.00" at bounding box center [277, 264] width 210 height 111
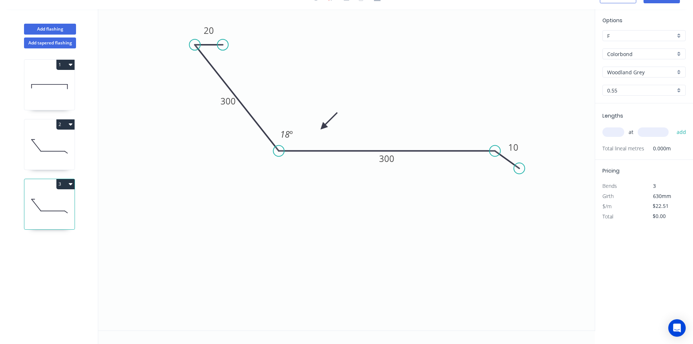
scroll to position [13, 0]
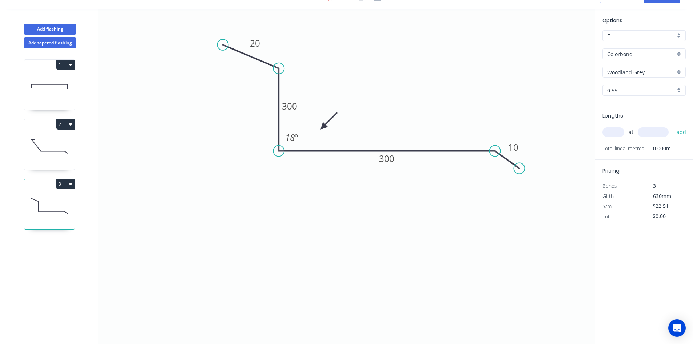
drag, startPoint x: 195, startPoint y: 45, endPoint x: 283, endPoint y: 68, distance: 90.3
click at [283, 68] on circle at bounding box center [278, 68] width 11 height 11
click at [315, 168] on div "Hide angle" at bounding box center [330, 163] width 73 height 15
click at [219, 47] on circle at bounding box center [222, 44] width 11 height 11
click at [289, 78] on div "Delete point" at bounding box center [314, 78] width 73 height 15
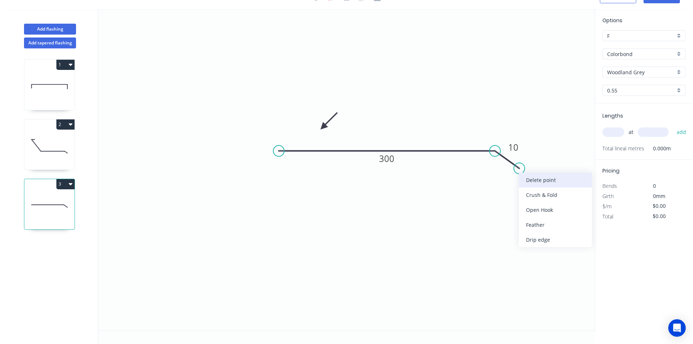
click at [535, 182] on div "Delete point" at bounding box center [555, 179] width 73 height 15
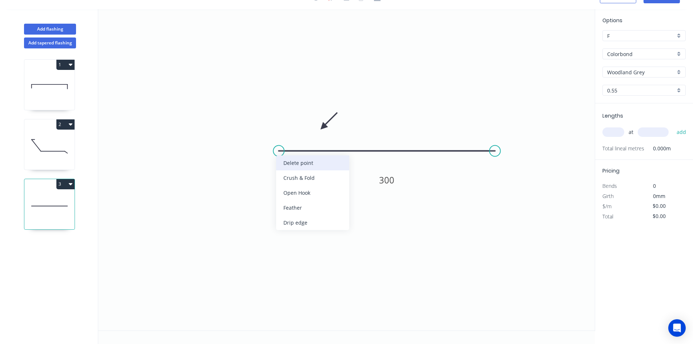
click at [321, 159] on div "Delete point" at bounding box center [312, 162] width 73 height 15
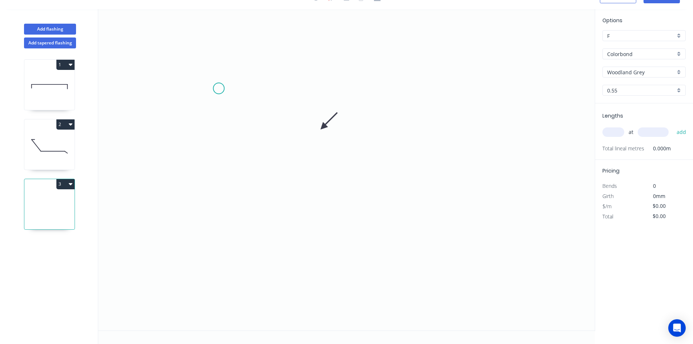
click at [219, 88] on icon "0" at bounding box center [346, 169] width 497 height 321
click at [220, 237] on icon "0" at bounding box center [346, 169] width 497 height 321
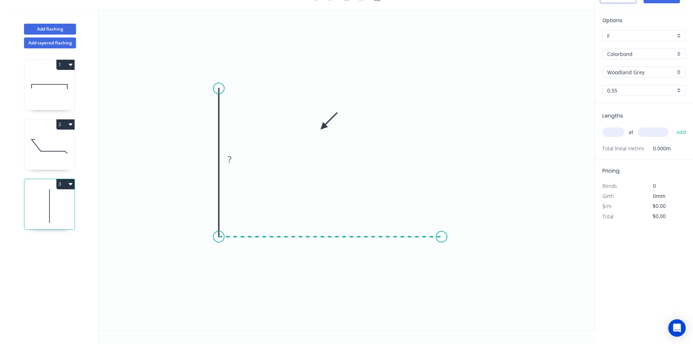
click at [442, 241] on icon "0 ?" at bounding box center [346, 169] width 497 height 321
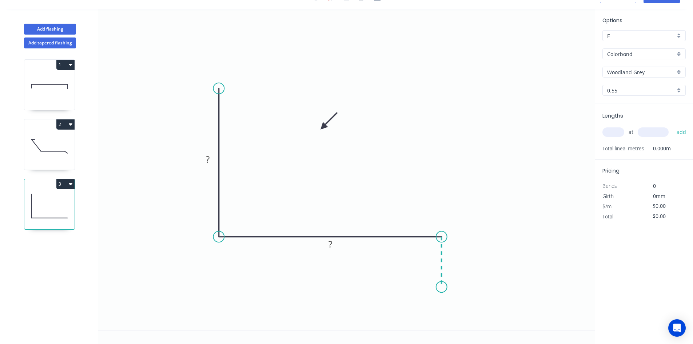
click at [440, 287] on icon "0 ? ?" at bounding box center [346, 169] width 497 height 321
click at [206, 159] on rect at bounding box center [207, 160] width 15 height 10
click at [615, 134] on input "text" at bounding box center [614, 131] width 22 height 9
type input "$15.77"
type input "1"
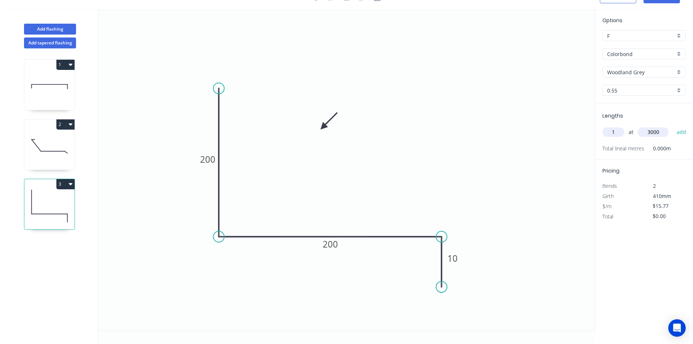
type input "3000"
click at [673, 126] on button "add" at bounding box center [681, 132] width 17 height 12
type input "$47.31"
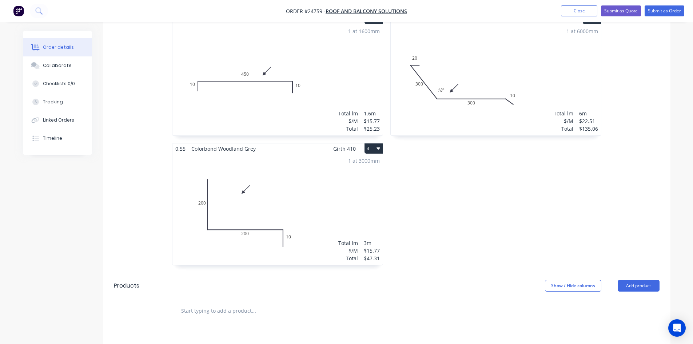
scroll to position [291, 0]
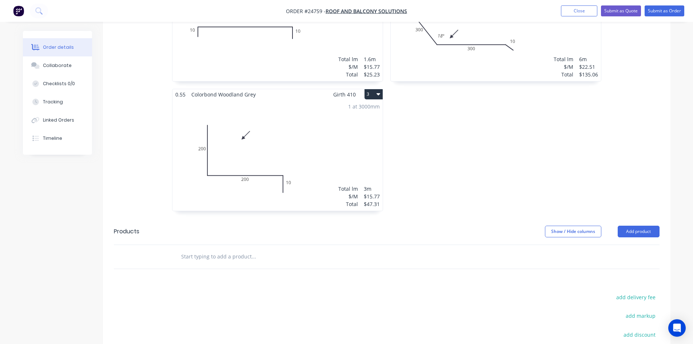
click at [372, 89] on button "3" at bounding box center [374, 94] width 18 height 10
click at [357, 121] on div "Duplicate" at bounding box center [348, 126] width 56 height 11
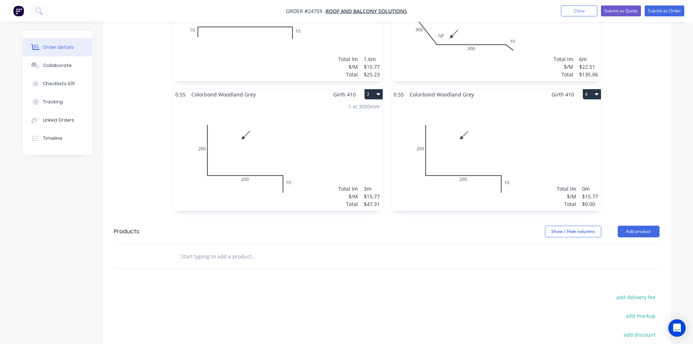
click at [483, 129] on div "Total lm $/M Total 0m $15.77 $0.00" at bounding box center [496, 155] width 210 height 111
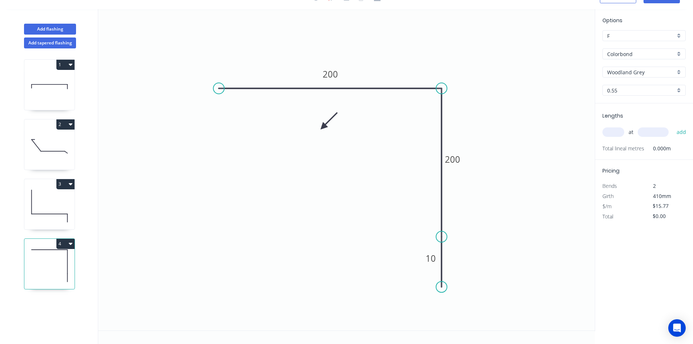
drag, startPoint x: 219, startPoint y: 234, endPoint x: 438, endPoint y: 86, distance: 264.4
click at [438, 86] on circle at bounding box center [441, 88] width 11 height 11
drag, startPoint x: 443, startPoint y: 237, endPoint x: 452, endPoint y: 120, distance: 117.1
click at [452, 120] on icon "0 200 200 10" at bounding box center [346, 169] width 497 height 321
click at [475, 278] on div "Delete point" at bounding box center [473, 278] width 73 height 15
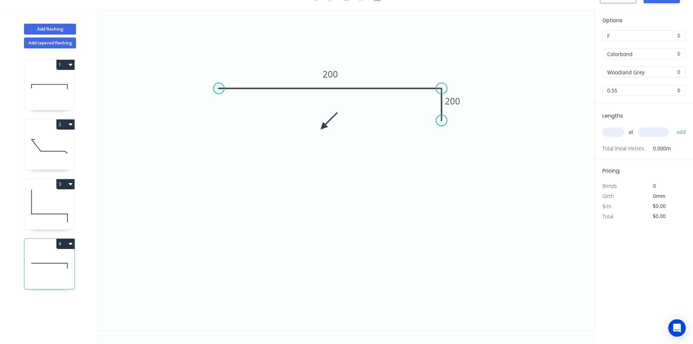
click at [216, 89] on circle at bounding box center [218, 88] width 11 height 11
click at [214, 288] on icon "0 200 200" at bounding box center [346, 169] width 497 height 321
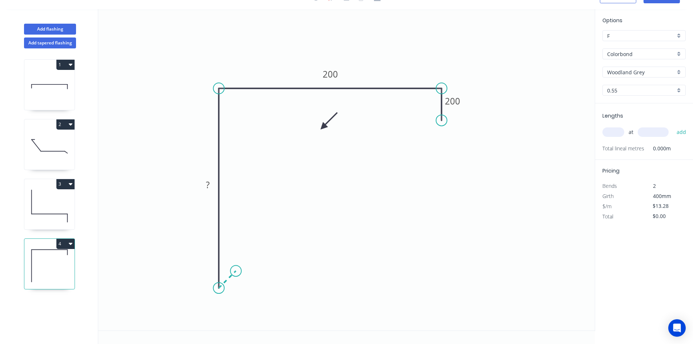
click at [236, 271] on icon at bounding box center [227, 279] width 17 height 17
click at [240, 283] on rect at bounding box center [235, 284] width 15 height 10
type input "$13.91"
drag, startPoint x: 323, startPoint y: 125, endPoint x: 390, endPoint y: 72, distance: 85.2
click at [390, 72] on icon at bounding box center [395, 65] width 21 height 21
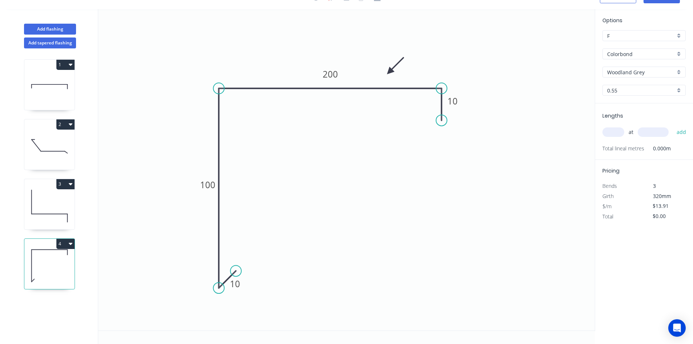
click at [611, 136] on input "text" at bounding box center [614, 131] width 22 height 9
type input "1"
type input "2500"
click at [673, 126] on button "add" at bounding box center [681, 132] width 17 height 12
type input "$34.78"
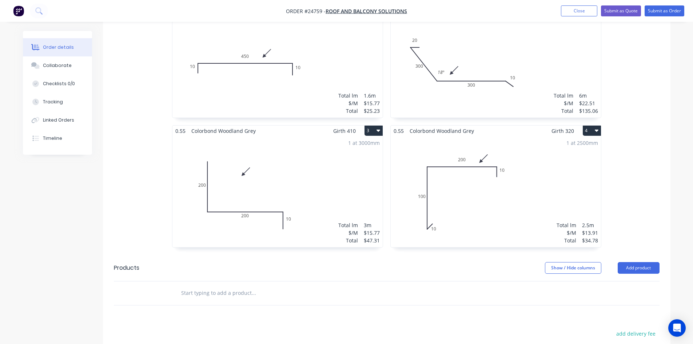
scroll to position [291, 0]
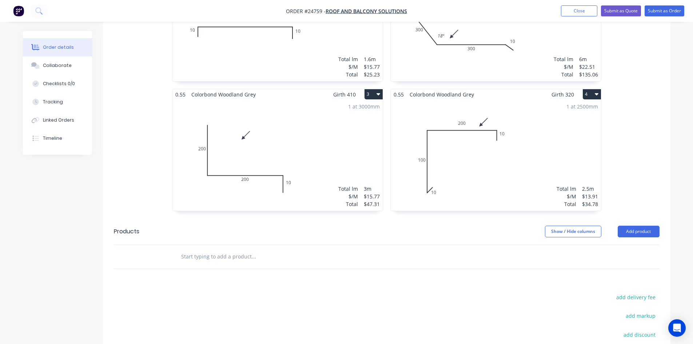
click at [539, 149] on div "1 at 2500mm Total lm $/M Total 2.5m $13.91 $34.78" at bounding box center [496, 155] width 210 height 111
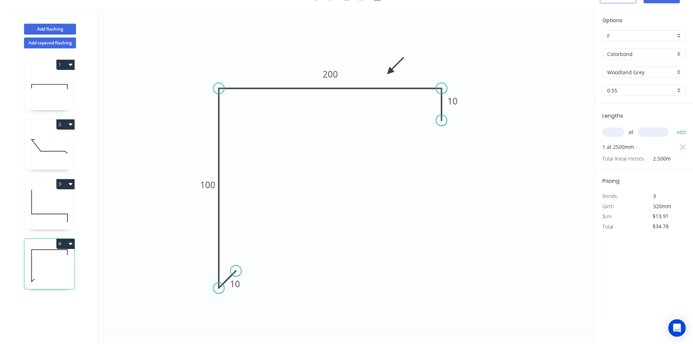
scroll to position [13, 0]
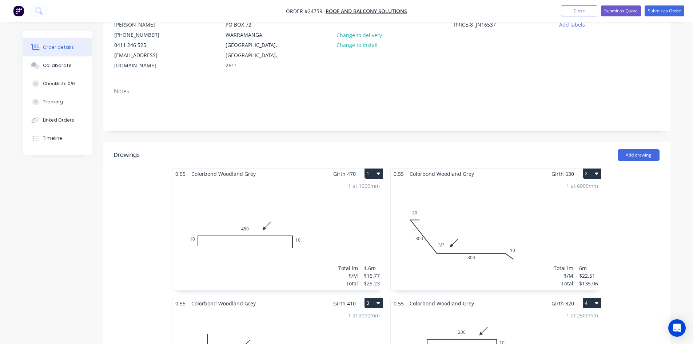
scroll to position [291, 0]
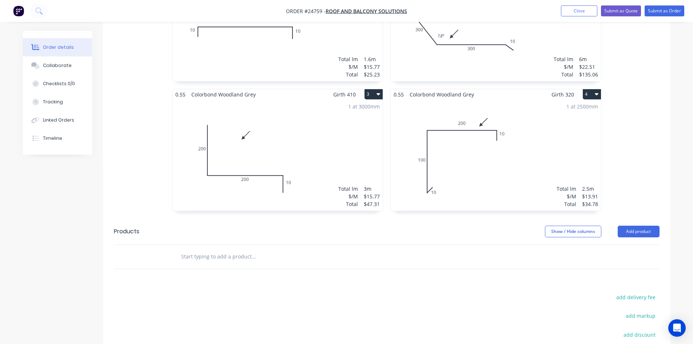
click at [591, 89] on button "4" at bounding box center [592, 94] width 18 height 10
click at [575, 121] on div "Duplicate" at bounding box center [567, 126] width 56 height 11
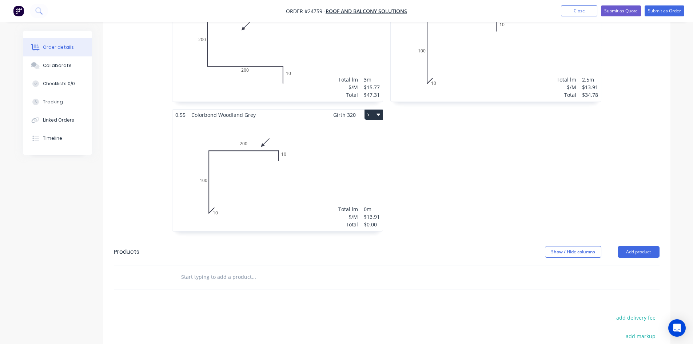
click at [299, 154] on div "Total lm $/M Total 0m $13.91 $0.00" at bounding box center [277, 175] width 210 height 111
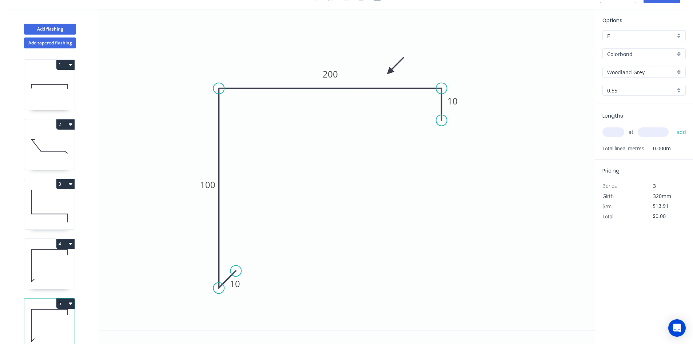
scroll to position [13, 0]
click at [203, 192] on rect at bounding box center [208, 184] width 24 height 15
click at [204, 186] on tspan "100" at bounding box center [207, 185] width 15 height 12
type input "$19.91"
click at [241, 287] on rect at bounding box center [235, 284] width 15 height 10
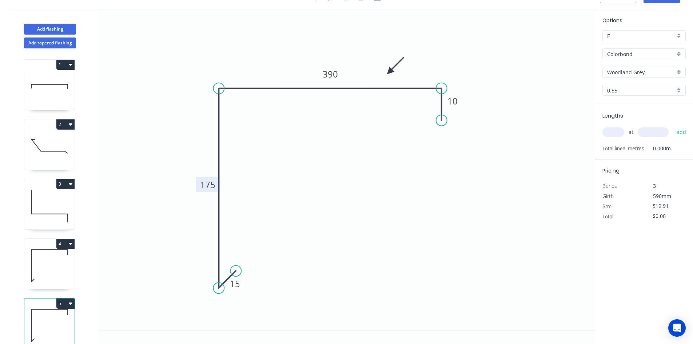
scroll to position [0, 0]
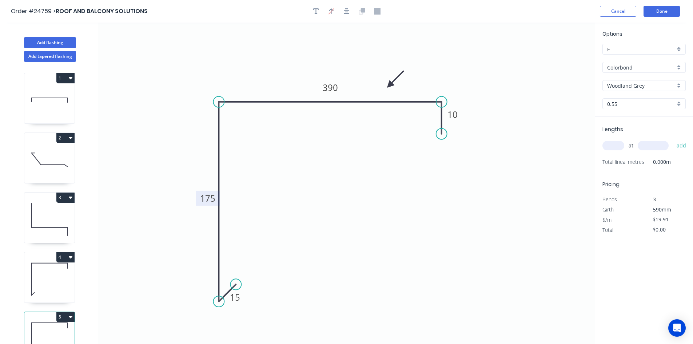
click at [615, 144] on input "text" at bounding box center [614, 145] width 22 height 9
type input "1"
type input "3500"
click at [673, 139] on button "add" at bounding box center [681, 145] width 17 height 12
type input "$69.69"
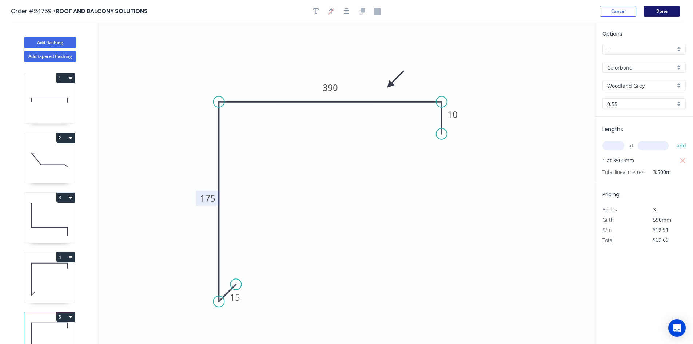
click at [675, 11] on button "Done" at bounding box center [662, 11] width 36 height 11
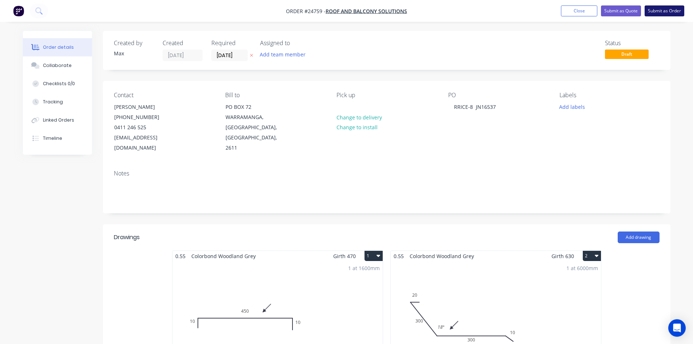
click at [668, 11] on button "Submit as Order" at bounding box center [665, 10] width 40 height 11
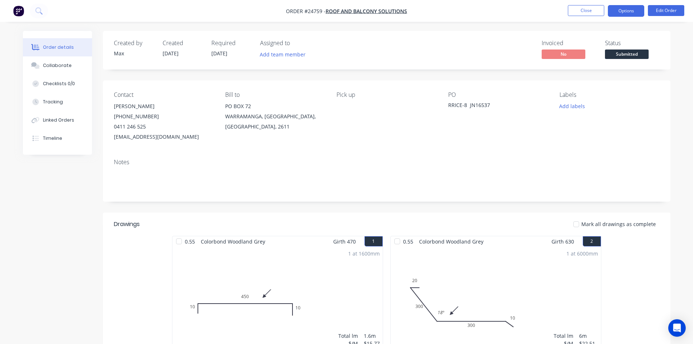
click at [617, 10] on button "Options" at bounding box center [626, 11] width 36 height 12
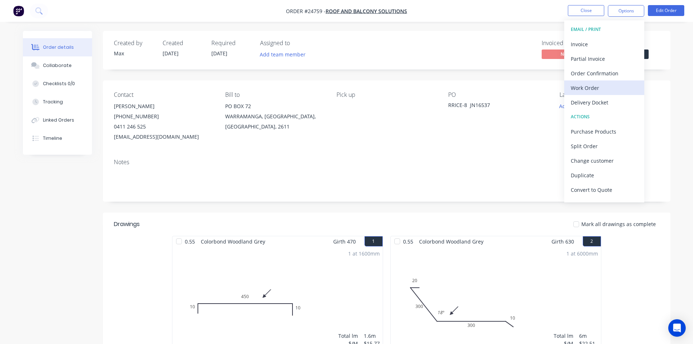
click at [598, 88] on div "Work Order" at bounding box center [604, 88] width 67 height 11
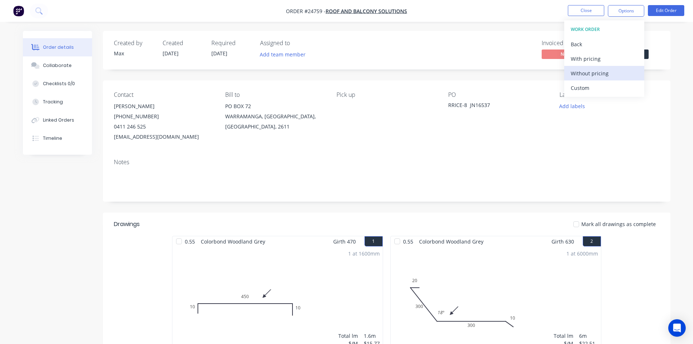
click at [604, 72] on div "Without pricing" at bounding box center [604, 73] width 67 height 11
click at [670, 67] on div "Created by [PERSON_NAME] Created [DATE] Required [DATE] Assigned to Add team me…" at bounding box center [387, 50] width 568 height 39
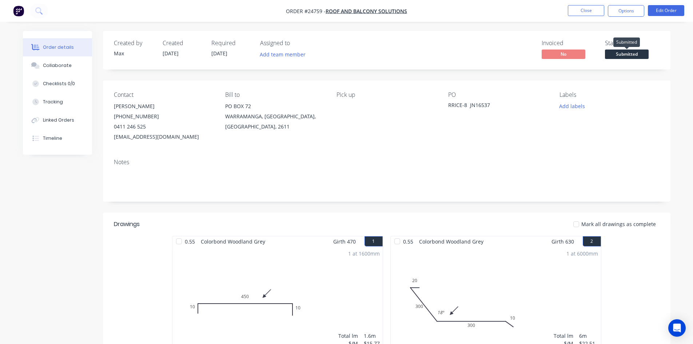
click at [625, 57] on span "Submitted" at bounding box center [627, 53] width 44 height 9
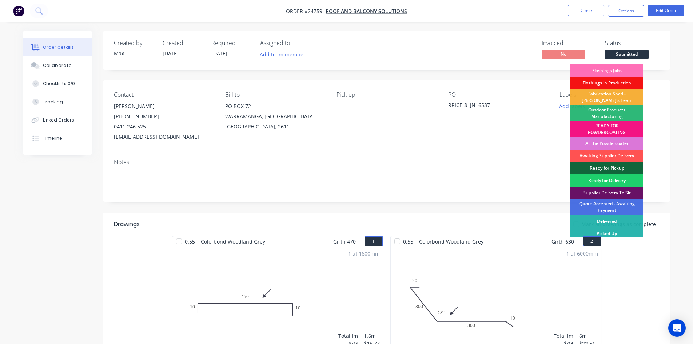
click at [612, 79] on div "Flashings in Production" at bounding box center [607, 83] width 73 height 12
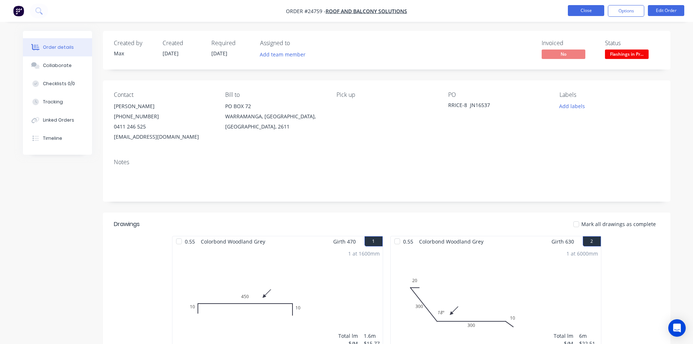
click at [584, 11] on button "Close" at bounding box center [586, 10] width 36 height 11
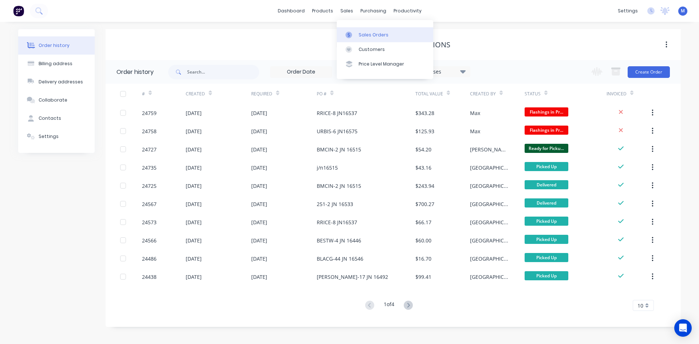
click at [368, 33] on div "Sales Orders" at bounding box center [373, 35] width 30 height 7
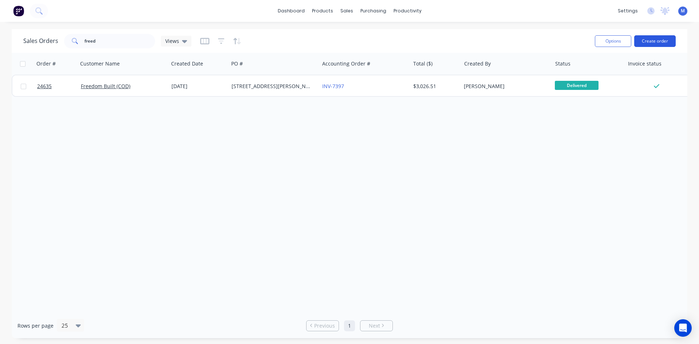
click at [653, 41] on button "Create order" at bounding box center [654, 41] width 41 height 12
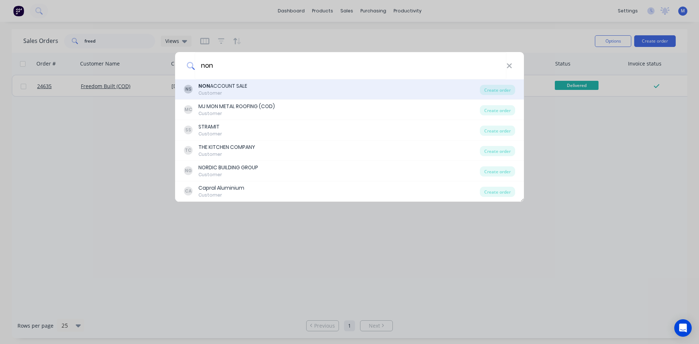
type input "non"
click at [240, 85] on div "NON ACCOUNT SALE" at bounding box center [222, 86] width 49 height 8
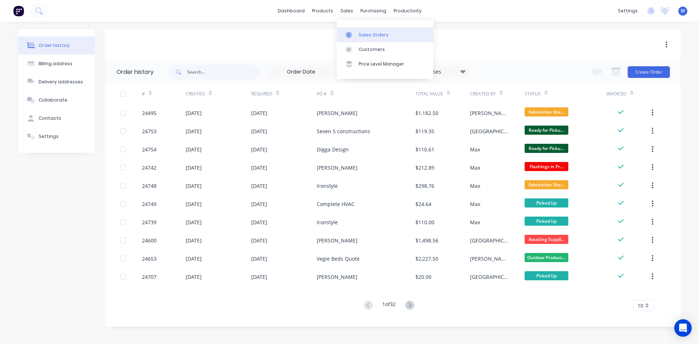
click at [374, 36] on div "Sales Orders" at bounding box center [373, 35] width 30 height 7
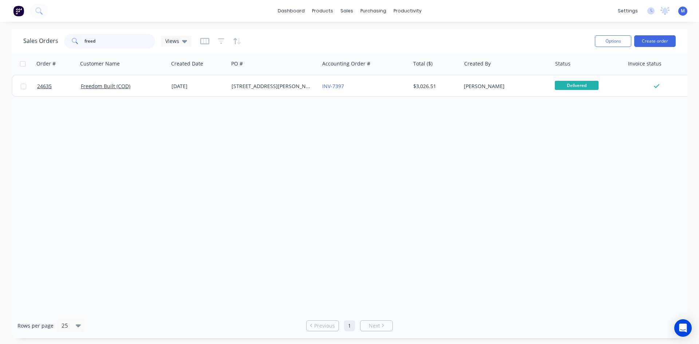
drag, startPoint x: 123, startPoint y: 44, endPoint x: -14, endPoint y: 49, distance: 137.3
click at [0, 49] on html "dashboard products sales purchasing productivity dashboard products Product Cat…" at bounding box center [349, 172] width 699 height 344
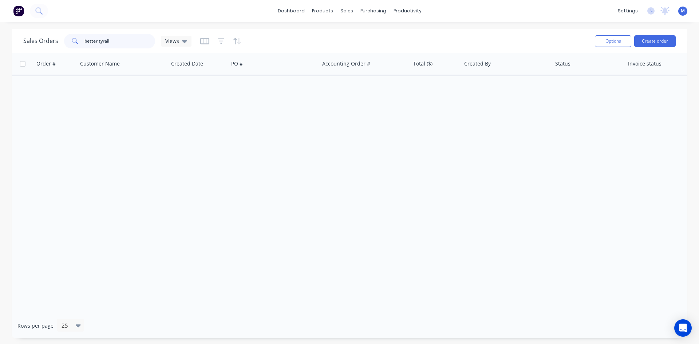
click at [101, 40] on input "better tyrail" at bounding box center [119, 41] width 71 height 15
click at [123, 47] on input "better trail" at bounding box center [119, 41] width 71 height 15
type input "better trail"
drag, startPoint x: 115, startPoint y: 42, endPoint x: -156, endPoint y: 63, distance: 271.9
click at [0, 63] on html "dashboard products sales purchasing productivity dashboard products Product Cat…" at bounding box center [349, 172] width 699 height 344
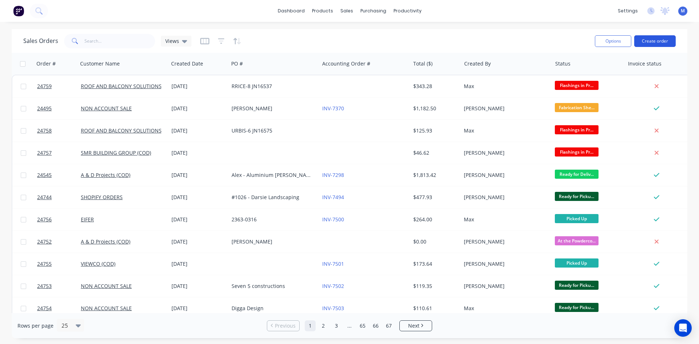
click at [647, 41] on button "Create order" at bounding box center [654, 41] width 41 height 12
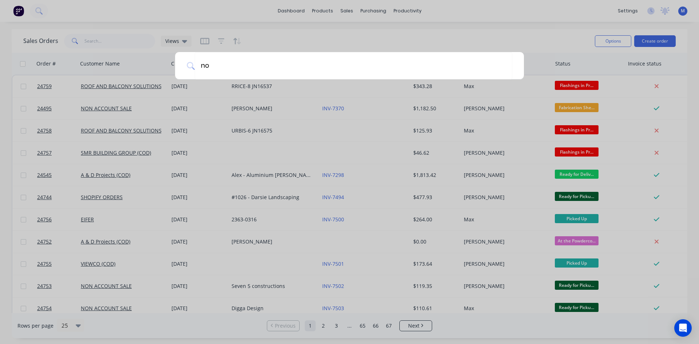
type input "non"
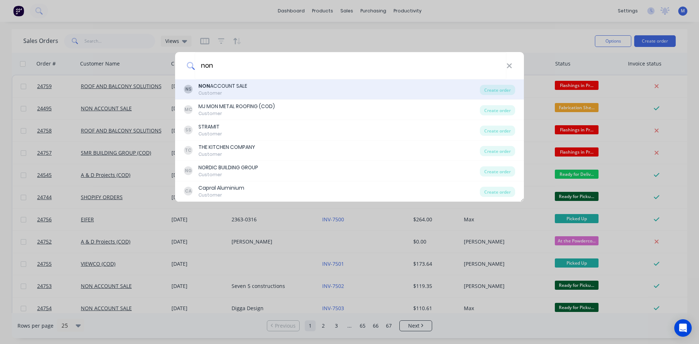
click at [239, 82] on div "NON ACCOUNT SALE" at bounding box center [222, 86] width 49 height 8
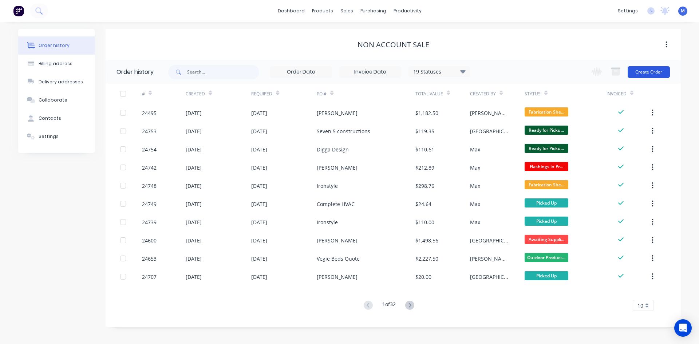
click at [640, 72] on button "Create Order" at bounding box center [648, 72] width 42 height 12
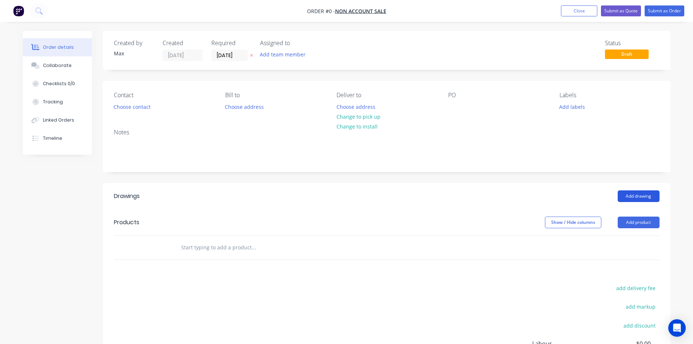
click at [638, 196] on button "Add drawing" at bounding box center [639, 196] width 42 height 12
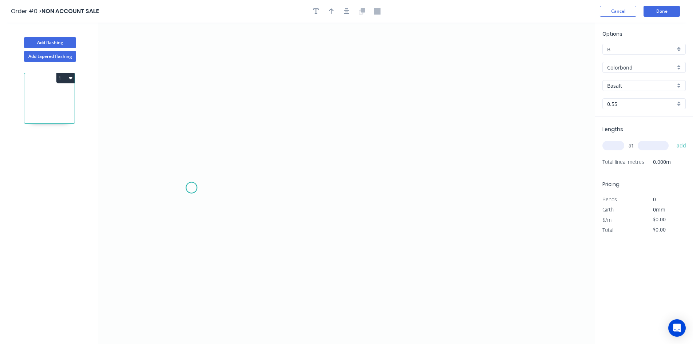
click at [192, 188] on icon "0" at bounding box center [346, 183] width 497 height 321
click at [498, 194] on icon "0" at bounding box center [346, 183] width 497 height 321
click at [345, 196] on tspan "?" at bounding box center [345, 195] width 4 height 12
click at [407, 131] on icon "0 1200" at bounding box center [346, 183] width 497 height 321
type input "$65.30"
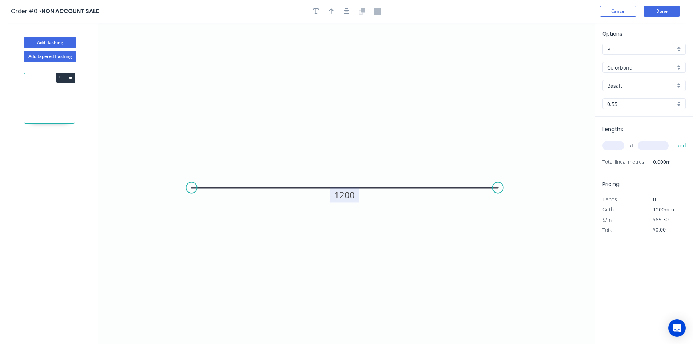
click at [682, 51] on div "B" at bounding box center [644, 49] width 83 height 11
click at [634, 124] on div "F" at bounding box center [644, 126] width 83 height 13
type input "F"
type input "$33.40"
click at [612, 140] on div "at add" at bounding box center [645, 145] width 85 height 12
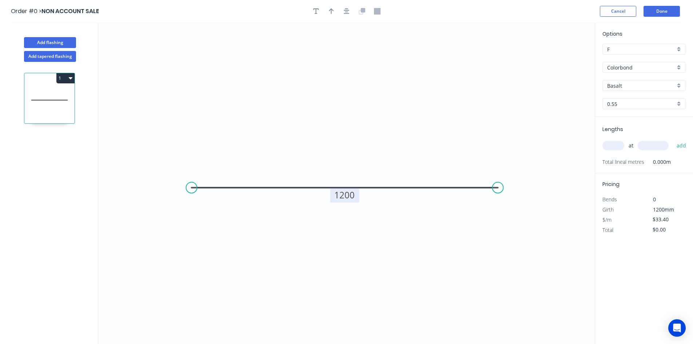
click at [640, 90] on div "Basalt" at bounding box center [644, 85] width 83 height 11
click at [638, 156] on div "Night Sky" at bounding box center [644, 156] width 83 height 13
type input "Night Sky"
click at [651, 50] on input "F" at bounding box center [641, 49] width 68 height 8
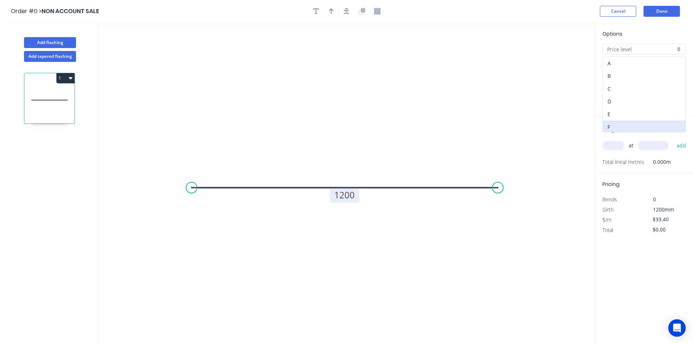
click at [629, 100] on div "D" at bounding box center [644, 101] width 83 height 13
type input "D"
type input "$42.25"
click at [609, 147] on input "text" at bounding box center [614, 145] width 22 height 9
type input "2"
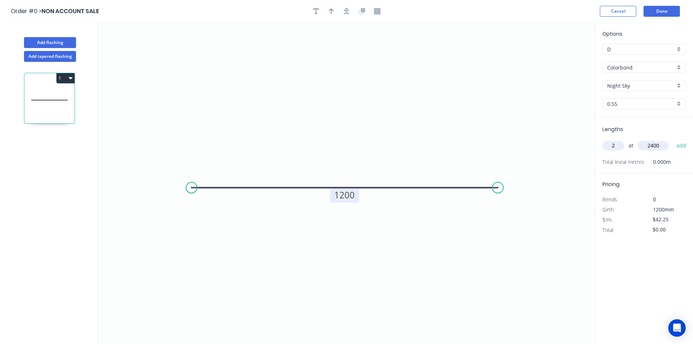
type input "2400"
click at [673, 139] on button "add" at bounding box center [681, 145] width 17 height 12
type input "$202.80"
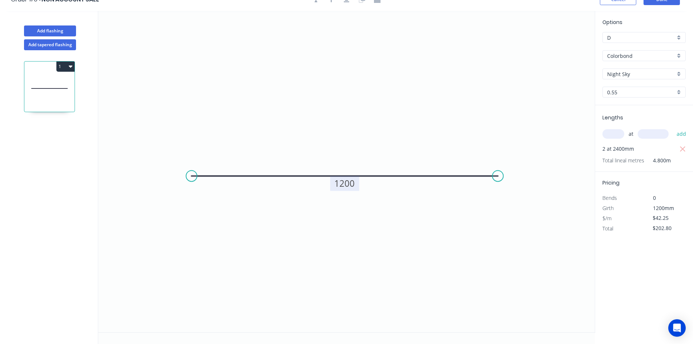
scroll to position [0, 0]
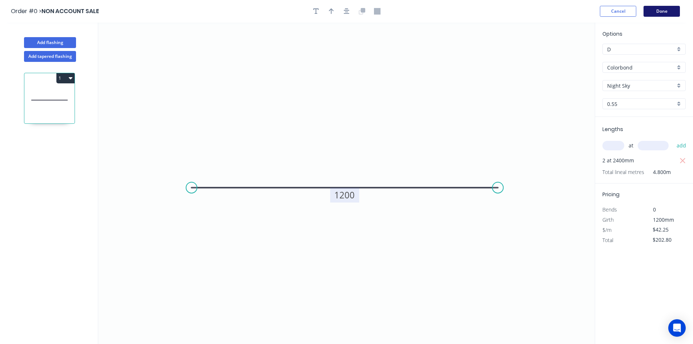
click at [652, 13] on button "Done" at bounding box center [662, 11] width 36 height 11
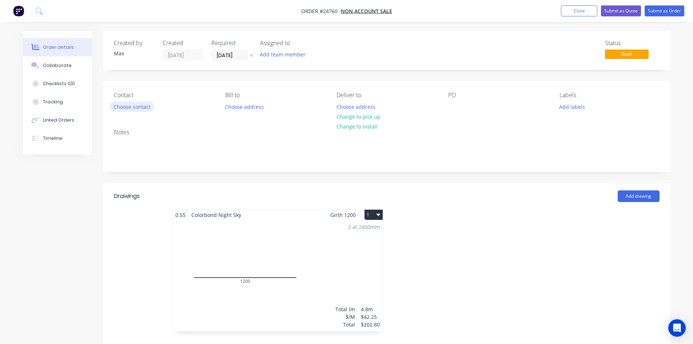
click at [141, 106] on button "Choose contact" at bounding box center [132, 107] width 45 height 10
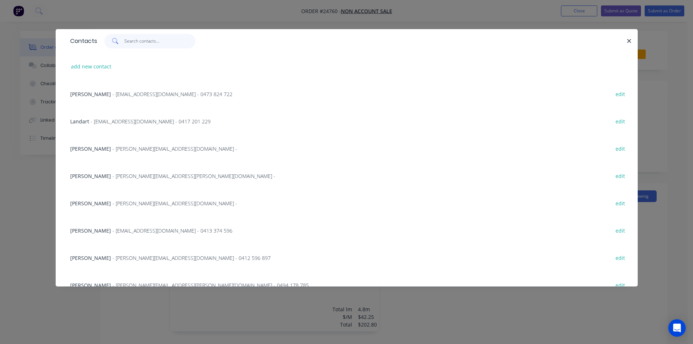
click at [143, 41] on input "text" at bounding box center [159, 41] width 71 height 15
type input "b"
type input "Damo"
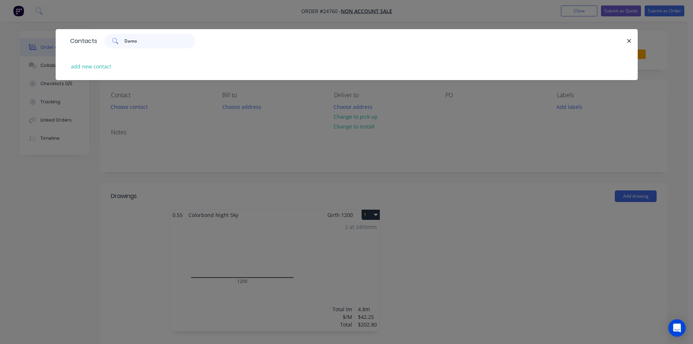
drag, startPoint x: 128, startPoint y: 43, endPoint x: 107, endPoint y: 44, distance: 21.2
click at [107, 44] on div "Damo" at bounding box center [149, 41] width 91 height 15
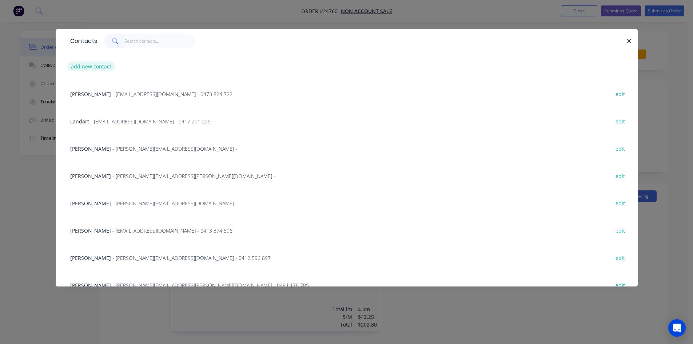
click at [88, 67] on button "add new contact" at bounding box center [91, 66] width 48 height 10
select select "AU"
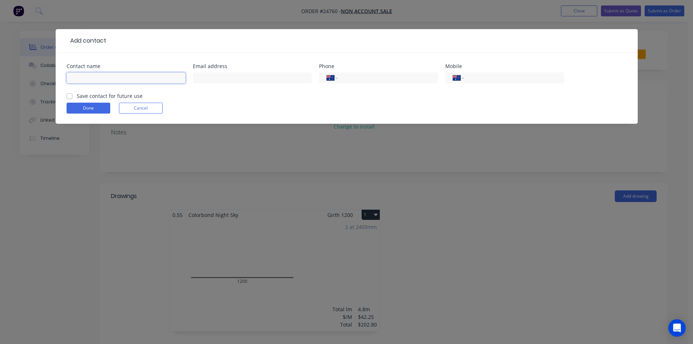
drag, startPoint x: 109, startPoint y: 78, endPoint x: 126, endPoint y: 71, distance: 18.6
click at [109, 78] on input "text" at bounding box center [126, 77] width 119 height 11
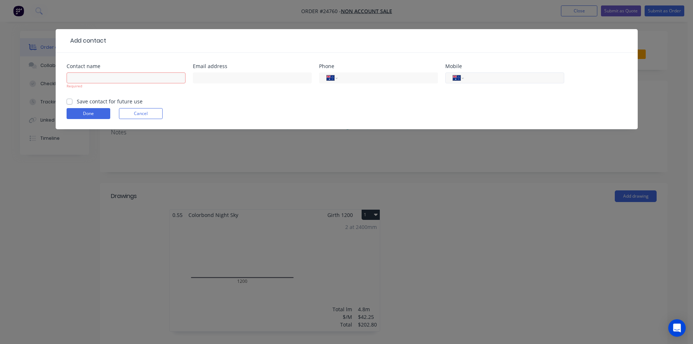
click at [482, 78] on input "tel" at bounding box center [512, 78] width 87 height 8
click at [150, 75] on input "text" at bounding box center [126, 77] width 119 height 11
type input "[PERSON_NAME]"
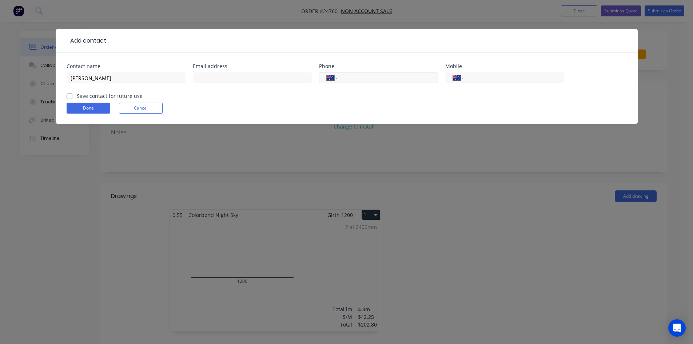
click at [385, 75] on input "tel" at bounding box center [386, 78] width 87 height 8
type input "62391316"
click at [309, 104] on div "Done Cancel" at bounding box center [347, 108] width 560 height 11
click at [77, 97] on label "Save contact for future use" at bounding box center [110, 96] width 66 height 8
click at [69, 97] on input "Save contact for future use" at bounding box center [70, 95] width 6 height 7
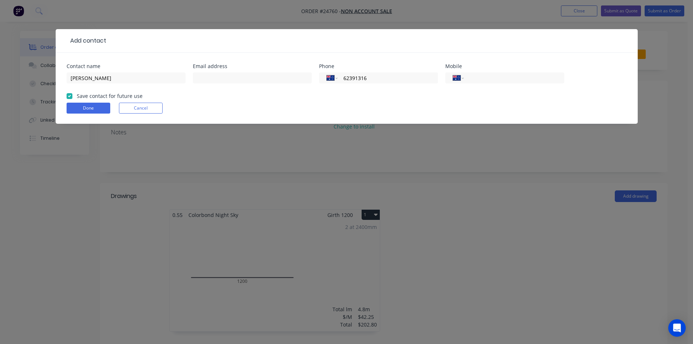
checkbox input "true"
click at [91, 109] on button "Done" at bounding box center [89, 108] width 44 height 11
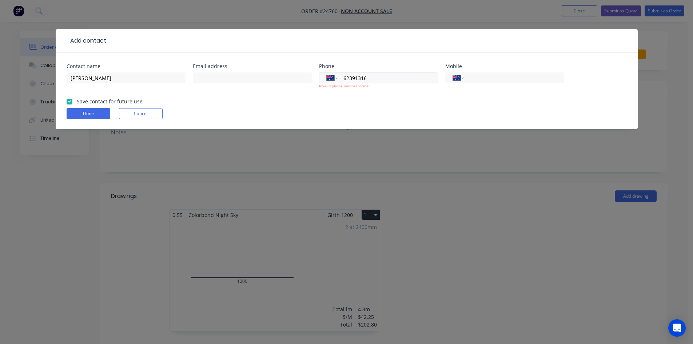
click at [341, 78] on div "International [GEOGRAPHIC_DATA] [GEOGRAPHIC_DATA] [GEOGRAPHIC_DATA] [GEOGRAPHIC…" at bounding box center [378, 77] width 119 height 11
click at [378, 78] on input "62391316" at bounding box center [386, 78] width 87 height 8
click at [343, 78] on input "62391316" at bounding box center [386, 78] width 87 height 8
type input "[PHONE_NUMBER]"
click at [361, 104] on form "Contact name [PERSON_NAME] address Phone International [GEOGRAPHIC_DATA] [GEOGR…" at bounding box center [347, 96] width 560 height 65
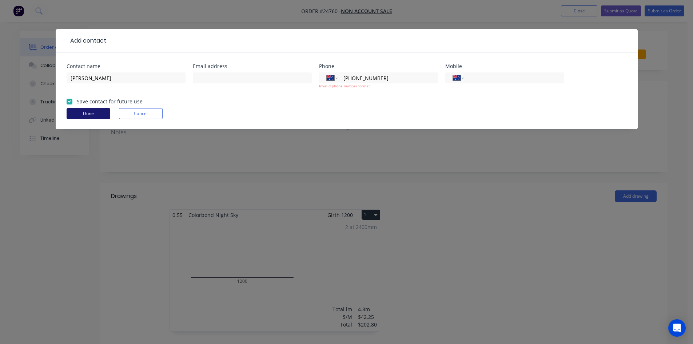
click at [99, 113] on button "Done" at bounding box center [89, 113] width 44 height 11
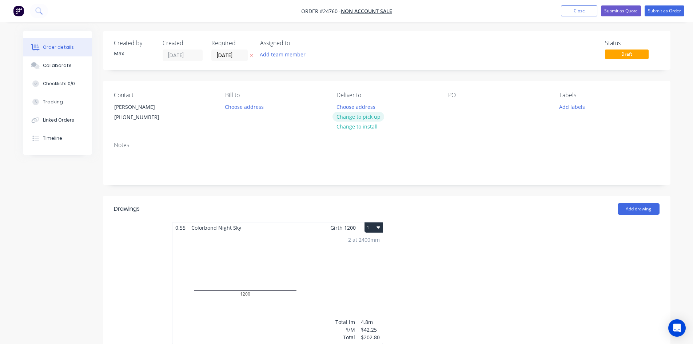
click at [378, 115] on button "Change to pick up" at bounding box center [359, 117] width 52 height 10
click at [451, 108] on div at bounding box center [454, 107] width 12 height 11
click at [472, 148] on div "Notes" at bounding box center [387, 145] width 546 height 7
click at [659, 10] on button "Submit as Order" at bounding box center [665, 10] width 40 height 11
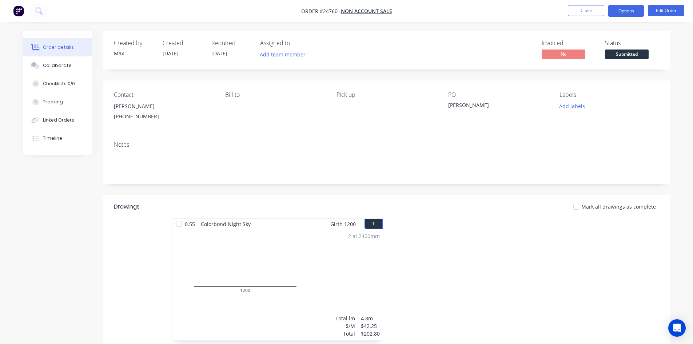
click at [631, 13] on button "Options" at bounding box center [626, 11] width 36 height 12
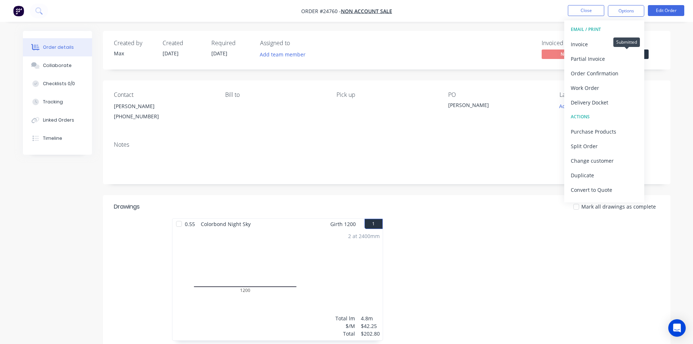
click at [647, 56] on span "Submitted" at bounding box center [627, 53] width 44 height 9
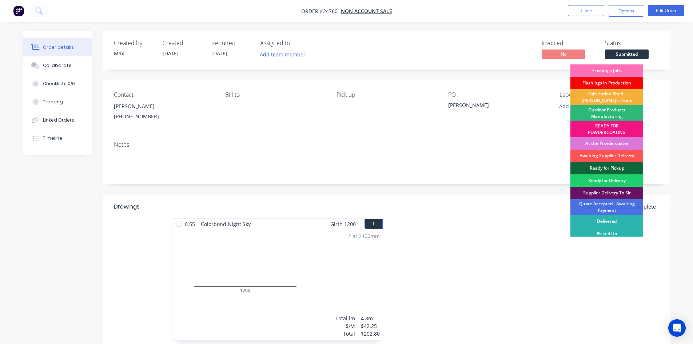
click at [620, 80] on div "Flashings in Production" at bounding box center [607, 83] width 73 height 12
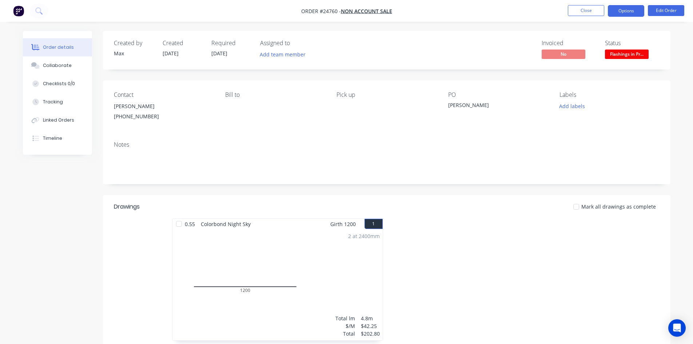
click at [621, 12] on button "Options" at bounding box center [626, 11] width 36 height 12
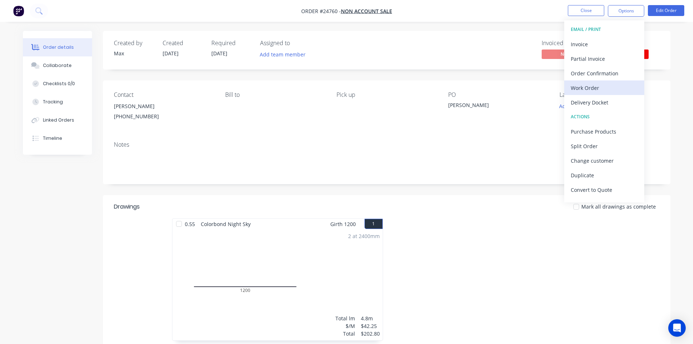
click at [596, 88] on div "Work Order" at bounding box center [604, 88] width 67 height 11
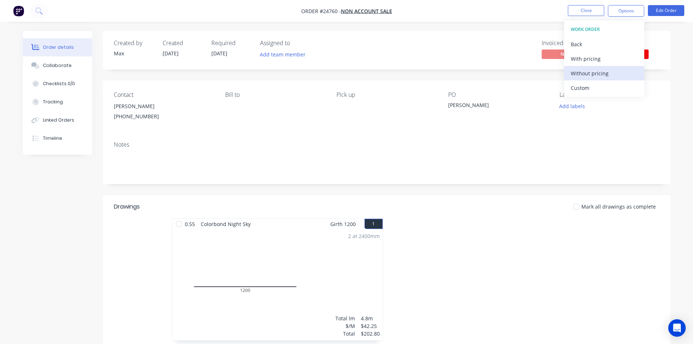
click at [599, 72] on div "Without pricing" at bounding box center [604, 73] width 67 height 11
